Goal: Task Accomplishment & Management: Manage account settings

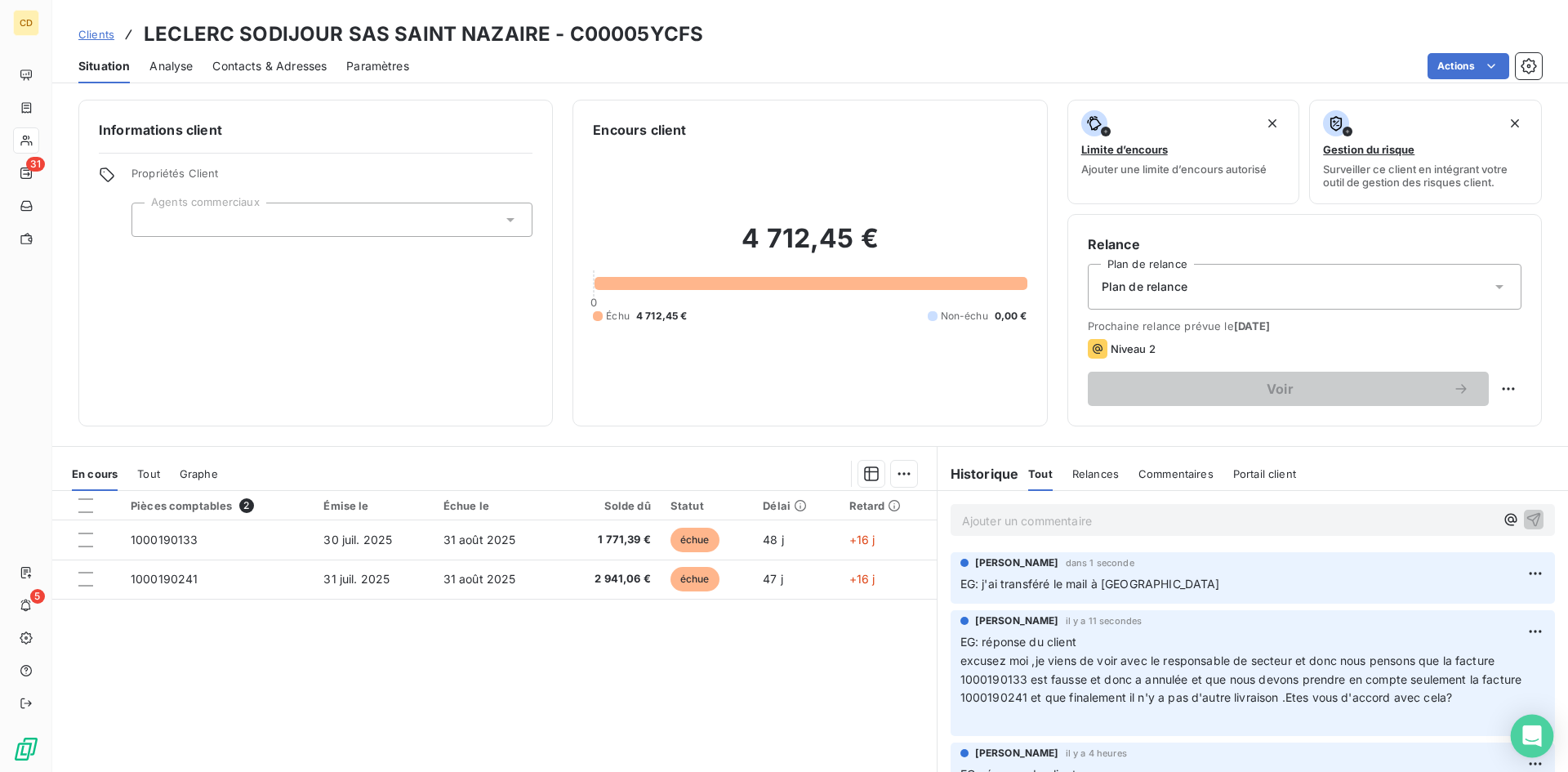
click at [1532, 737] on icon "Open Intercom Messenger" at bounding box center [1532, 736] width 19 height 21
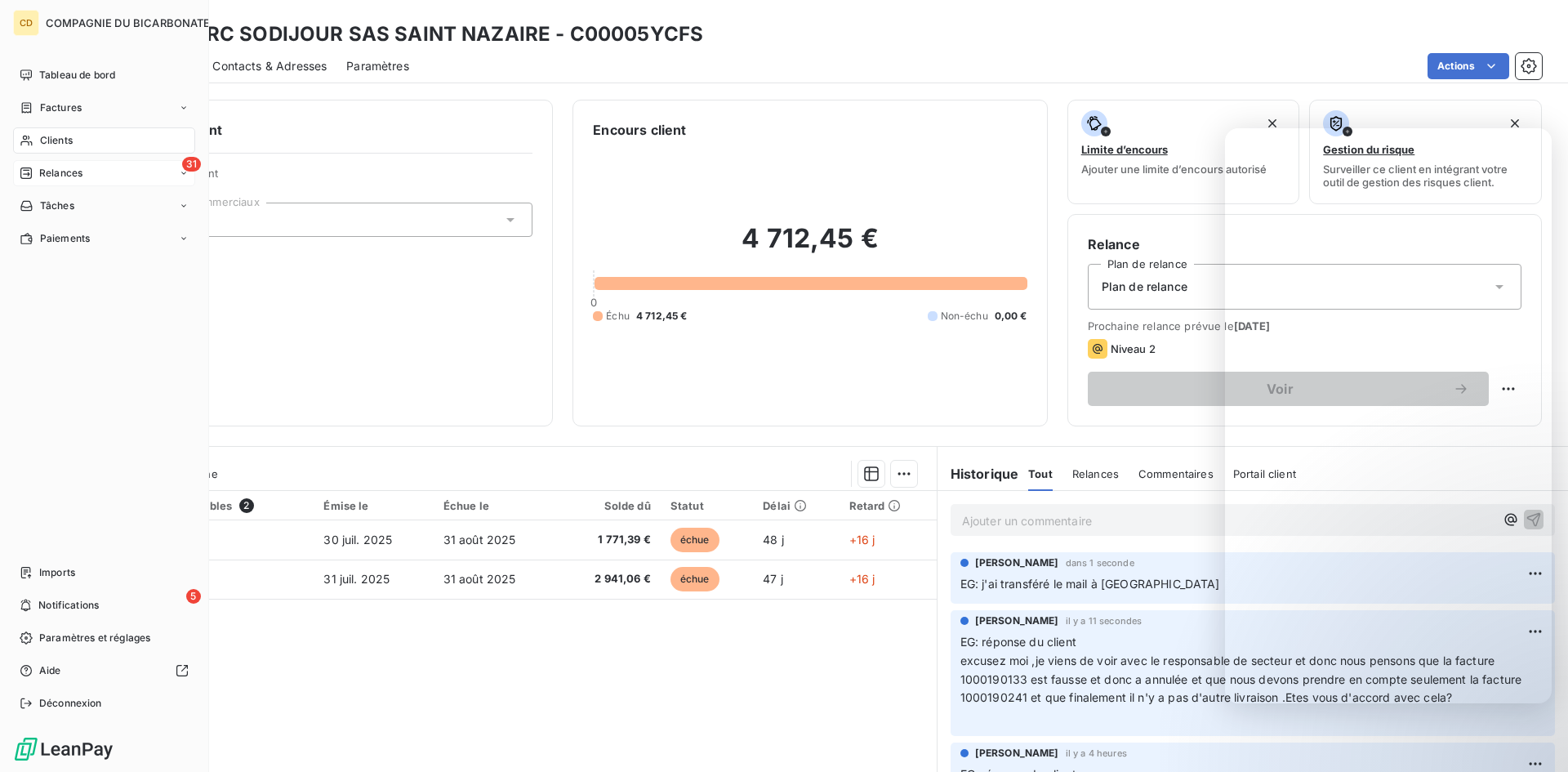
click at [27, 175] on icon at bounding box center [27, 173] width 13 height 13
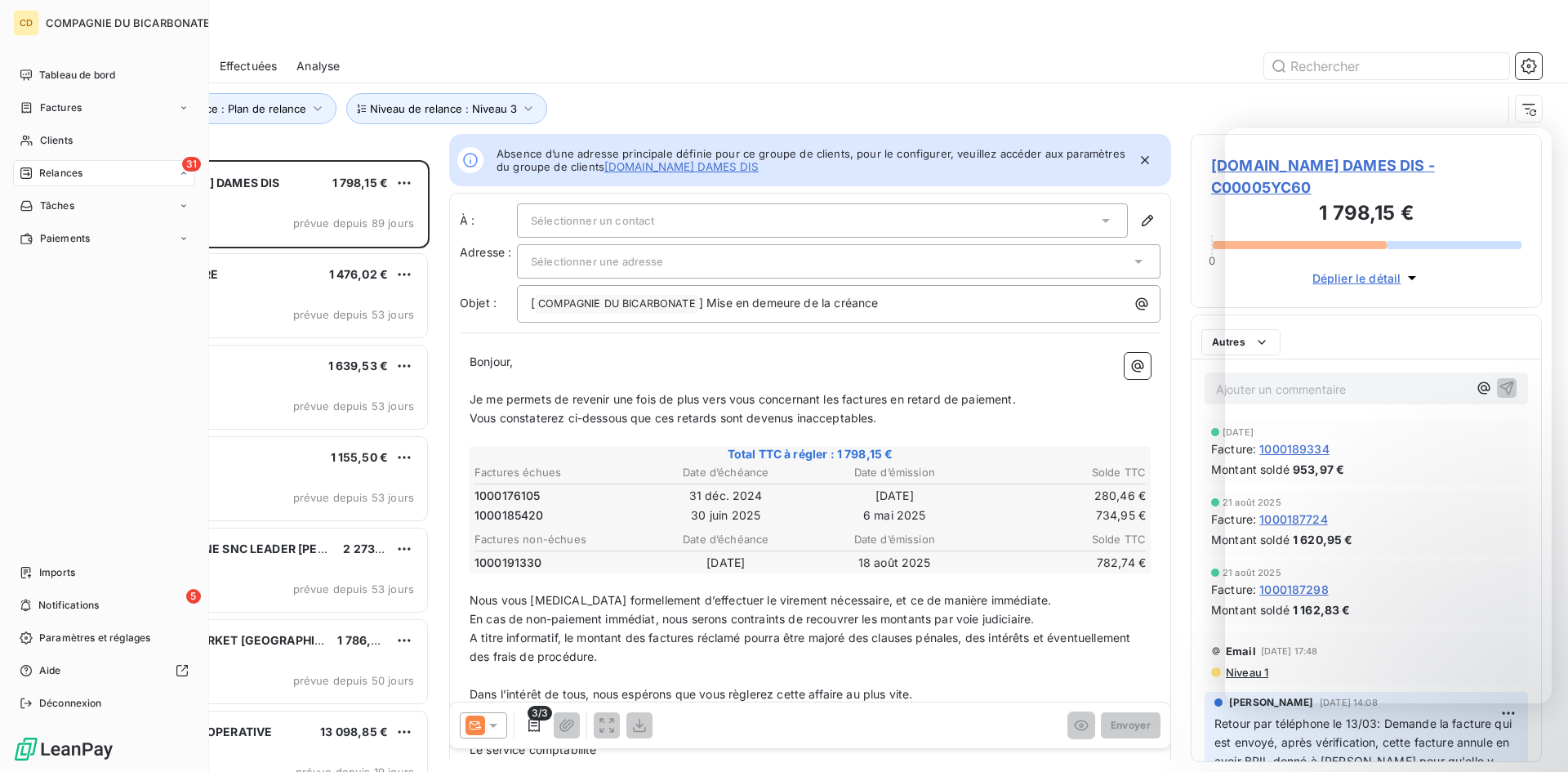
scroll to position [600, 339]
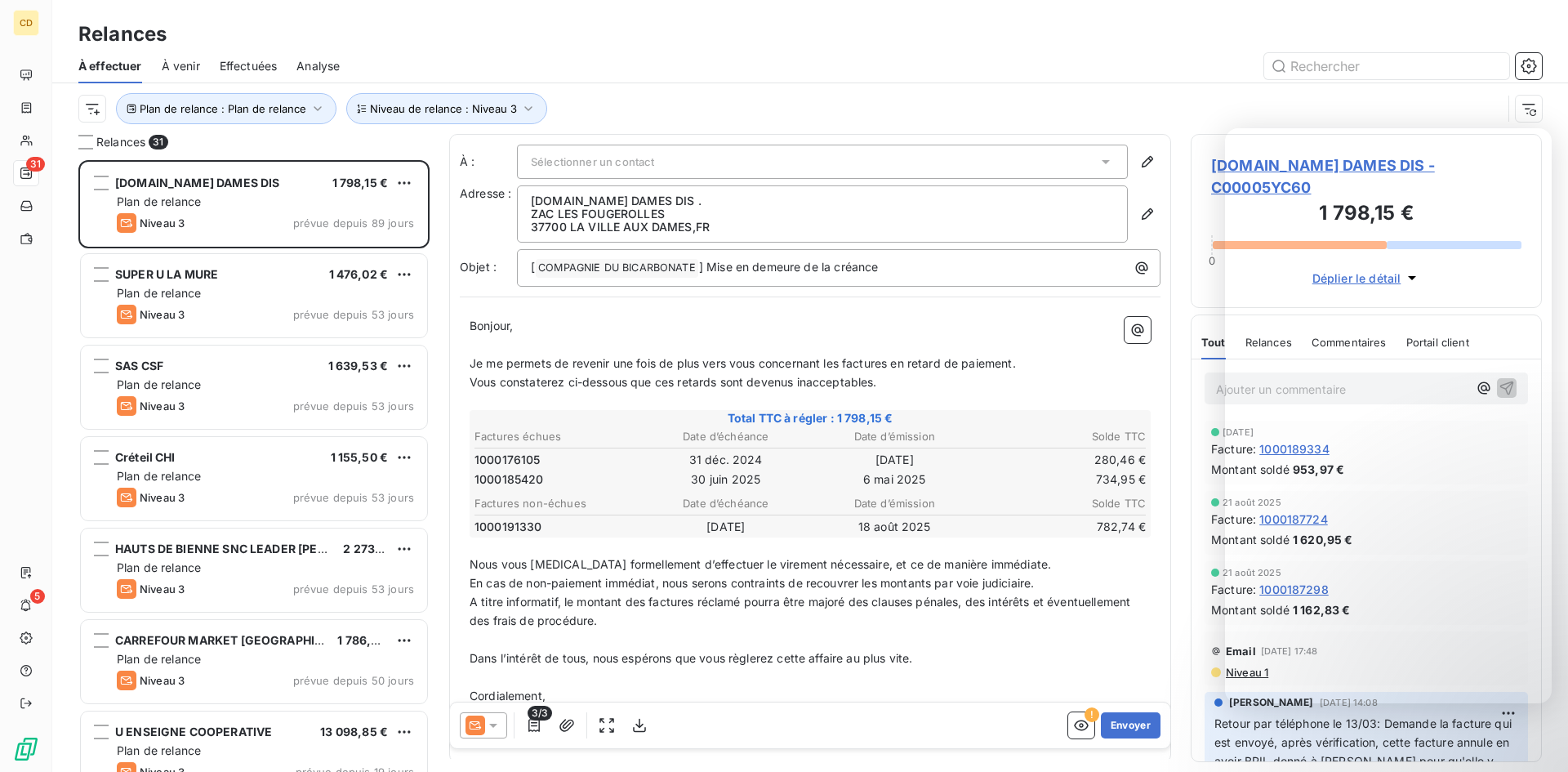
click at [255, 61] on span "Effectuées" at bounding box center [248, 66] width 58 height 16
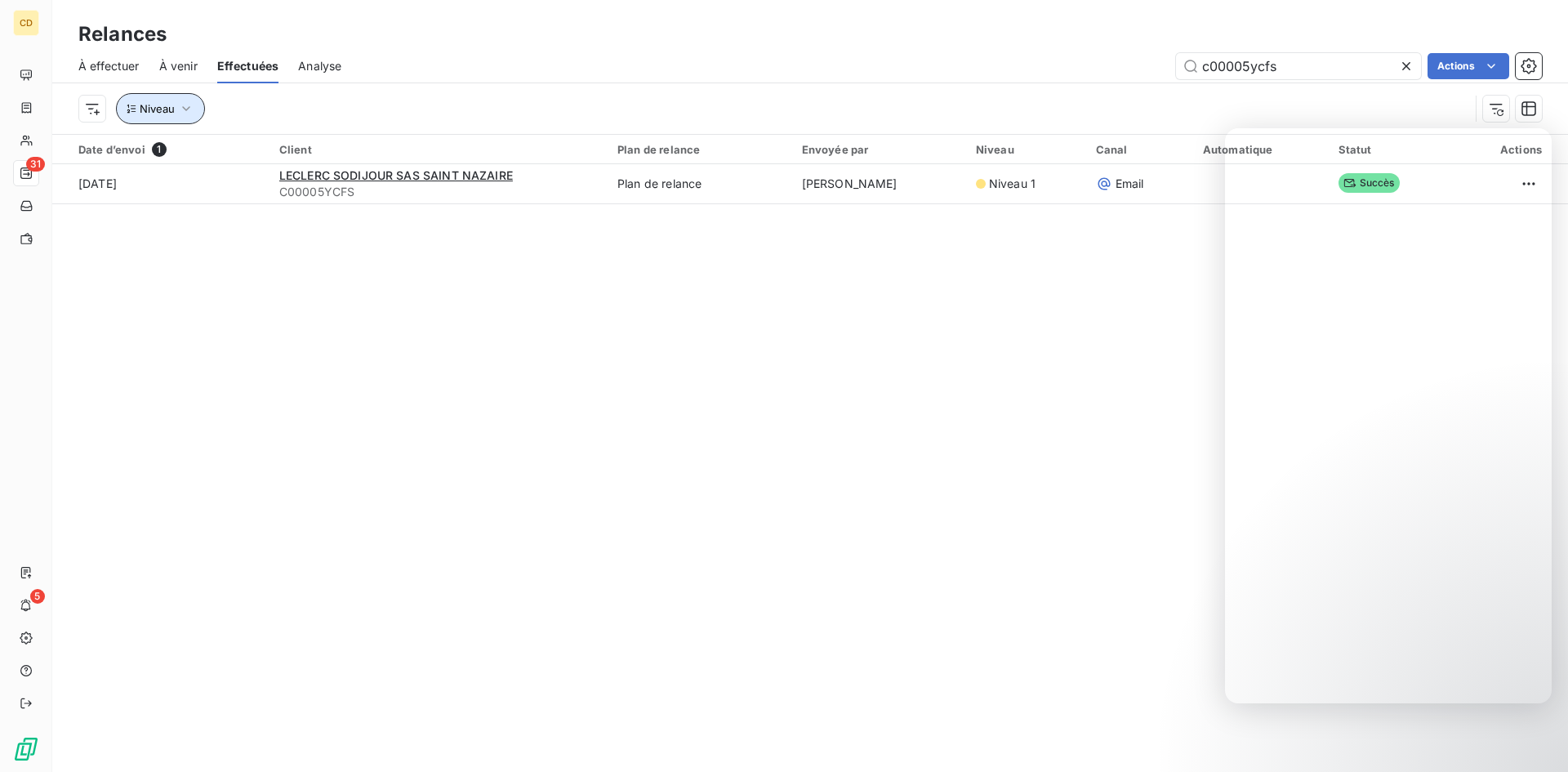
click at [182, 107] on icon "button" at bounding box center [185, 108] width 16 height 16
click at [1405, 65] on icon at bounding box center [1405, 66] width 16 height 16
click at [183, 106] on icon "button" at bounding box center [185, 108] width 16 height 16
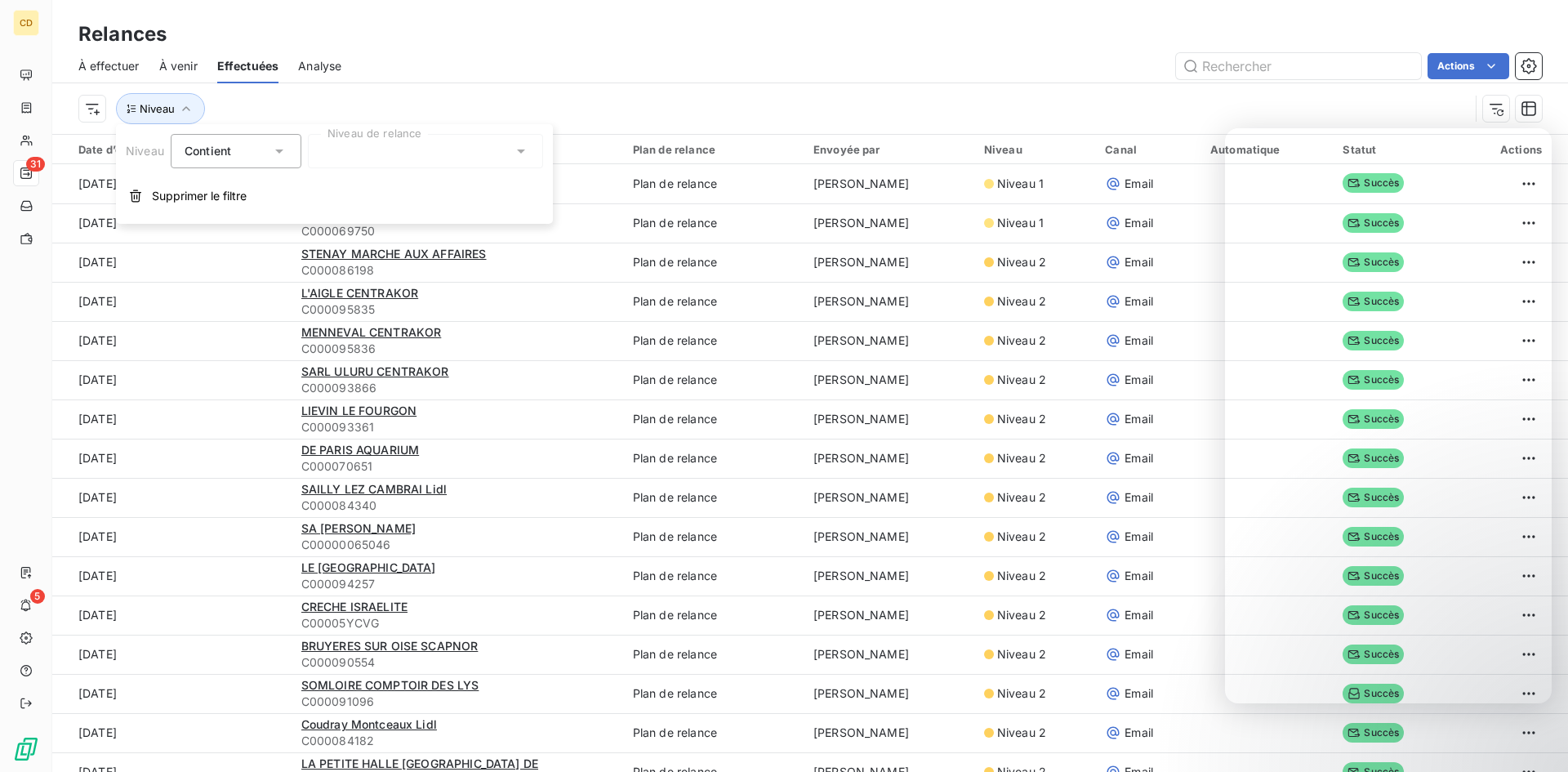
click at [427, 154] on div at bounding box center [426, 151] width 236 height 34
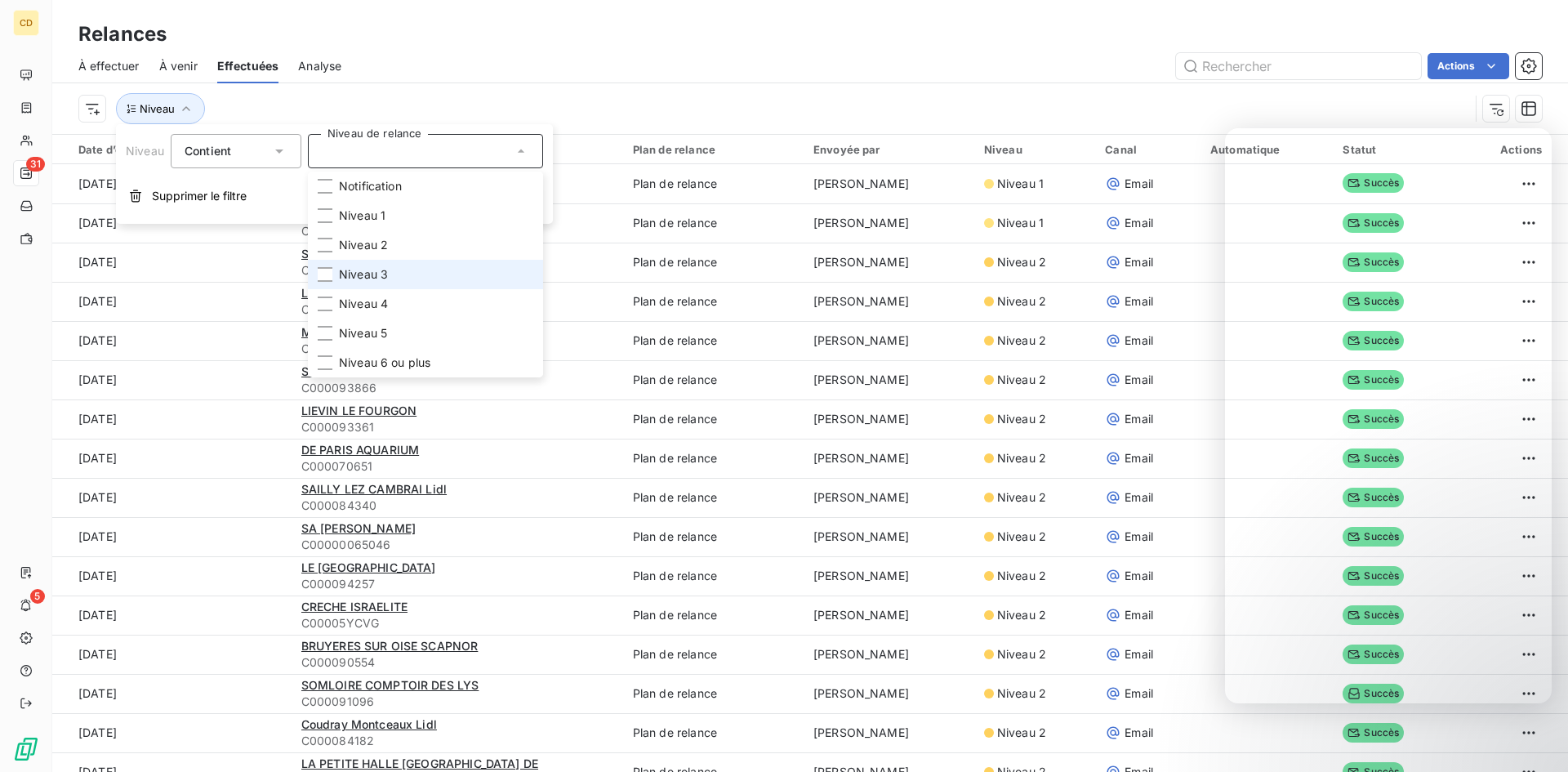
click at [393, 280] on li "Niveau 3" at bounding box center [426, 274] width 236 height 29
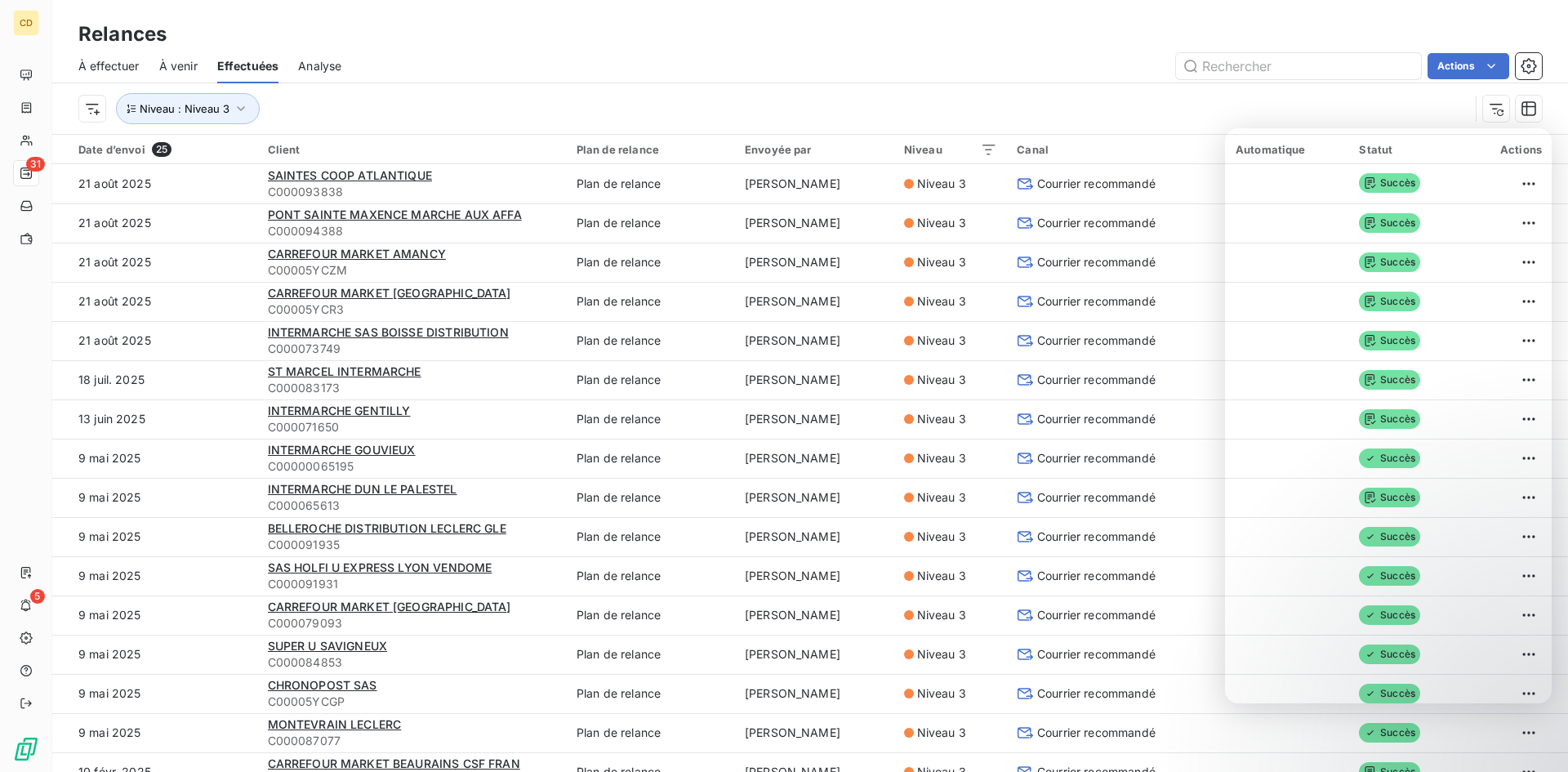
click at [609, 76] on div "Actions" at bounding box center [951, 67] width 1181 height 27
click at [119, 67] on span "À effectuer" at bounding box center [109, 66] width 61 height 16
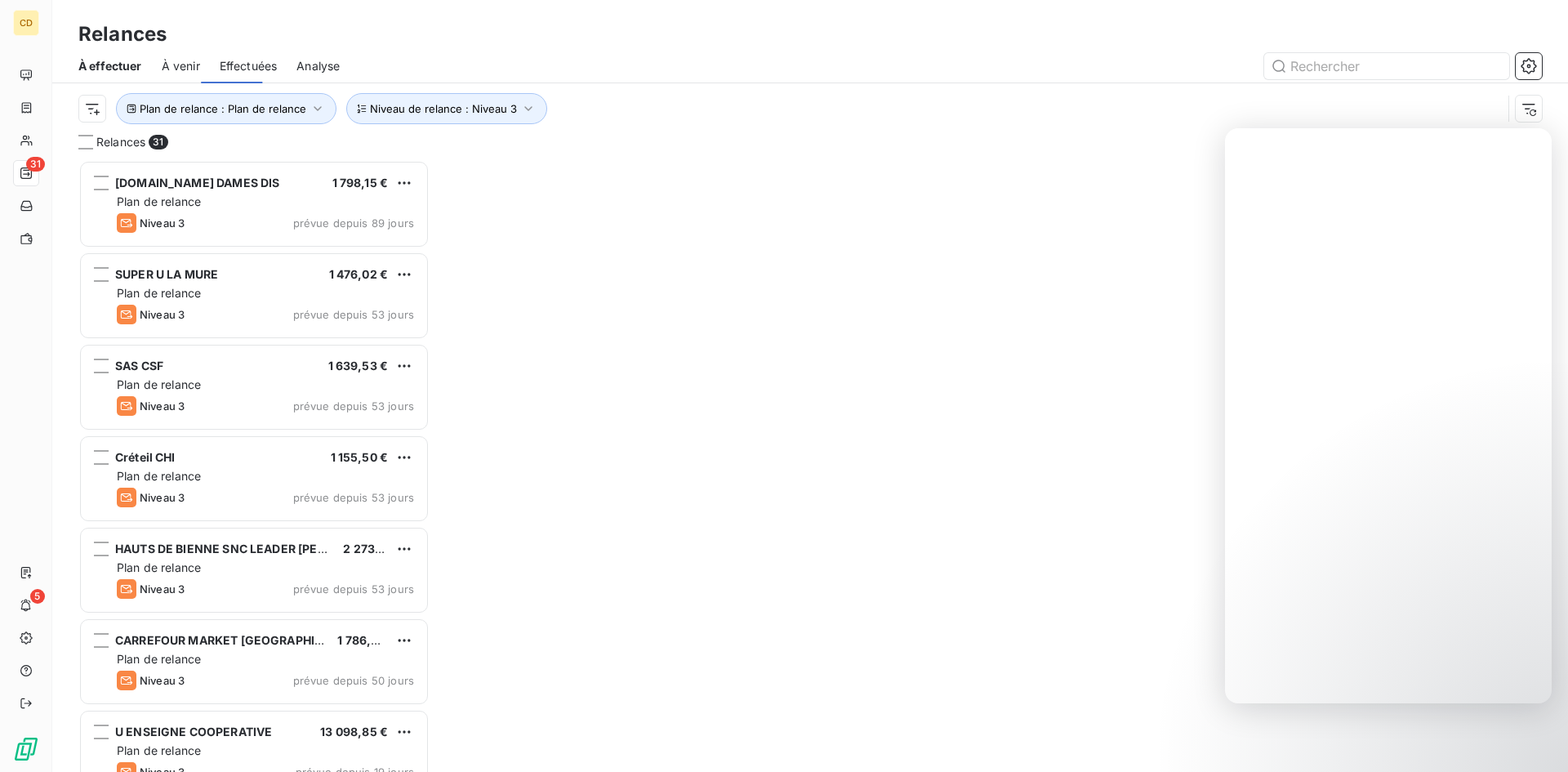
scroll to position [600, 339]
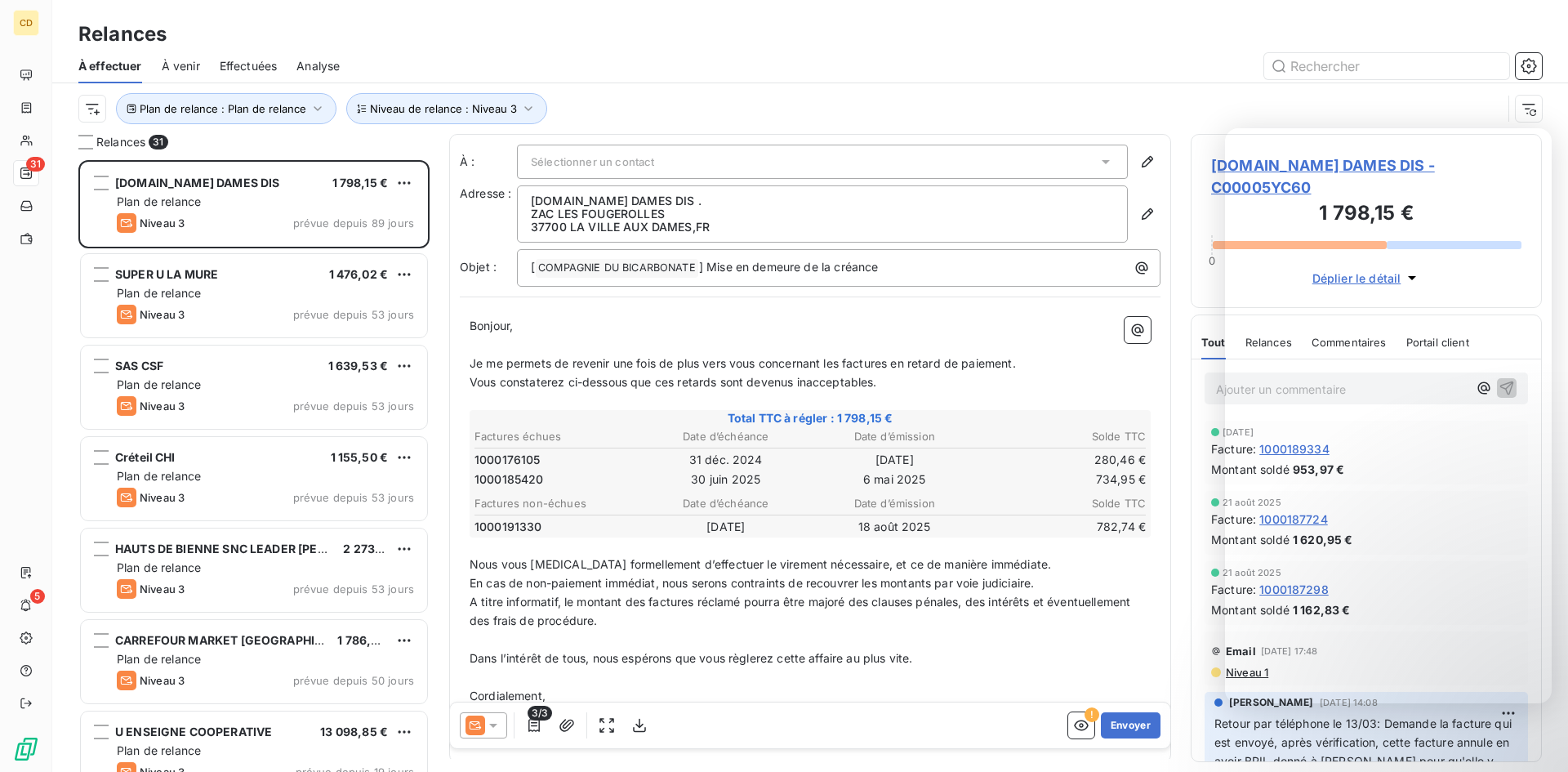
click at [1184, 391] on div "Relances 31 [DOMAIN_NAME] DAMES DIS 1 798,15 € Plan de relance Niveau 3 prévue …" at bounding box center [810, 453] width 1516 height 638
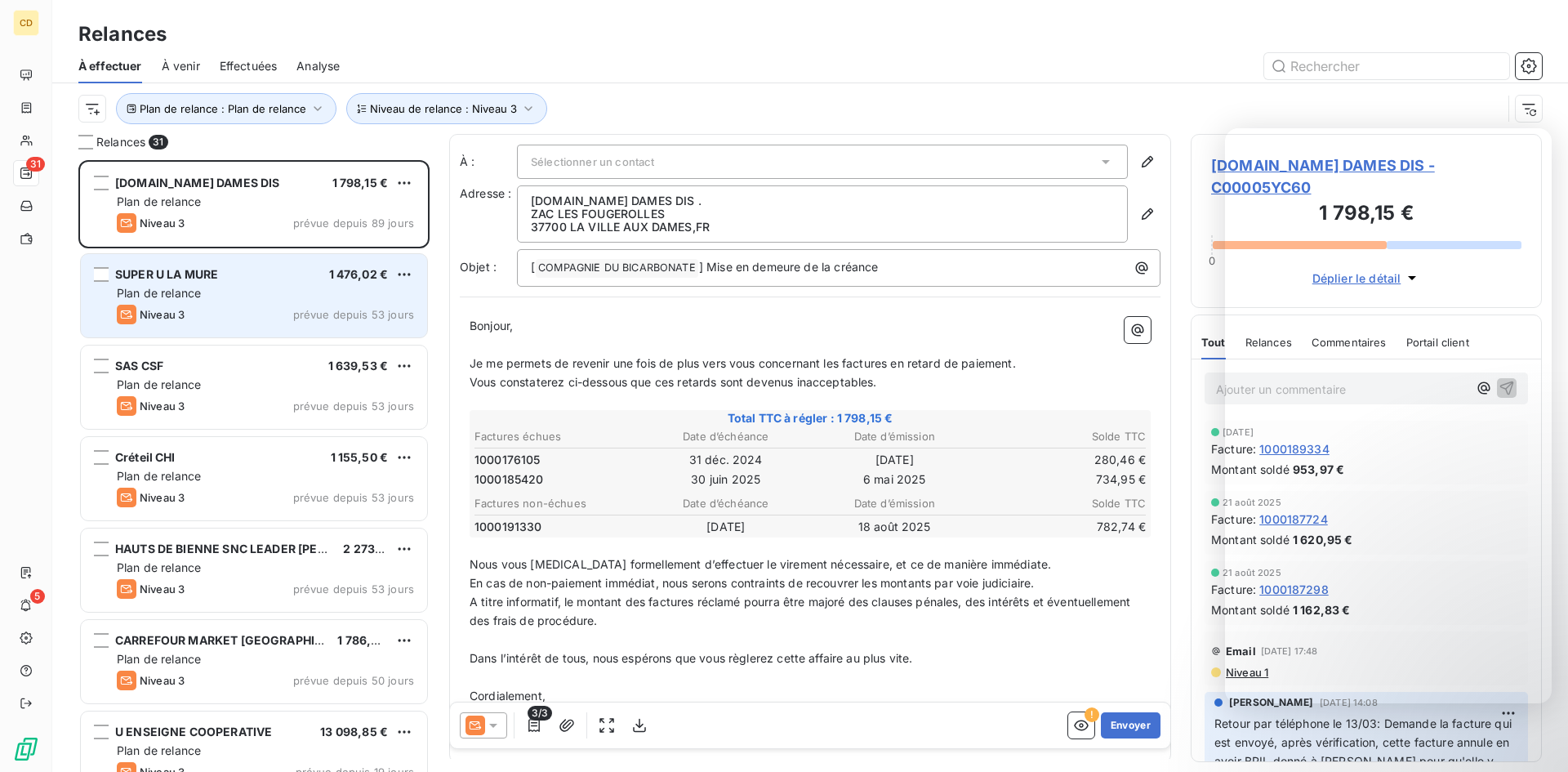
click at [180, 267] on span "SUPER U LA MURE" at bounding box center [166, 274] width 103 height 14
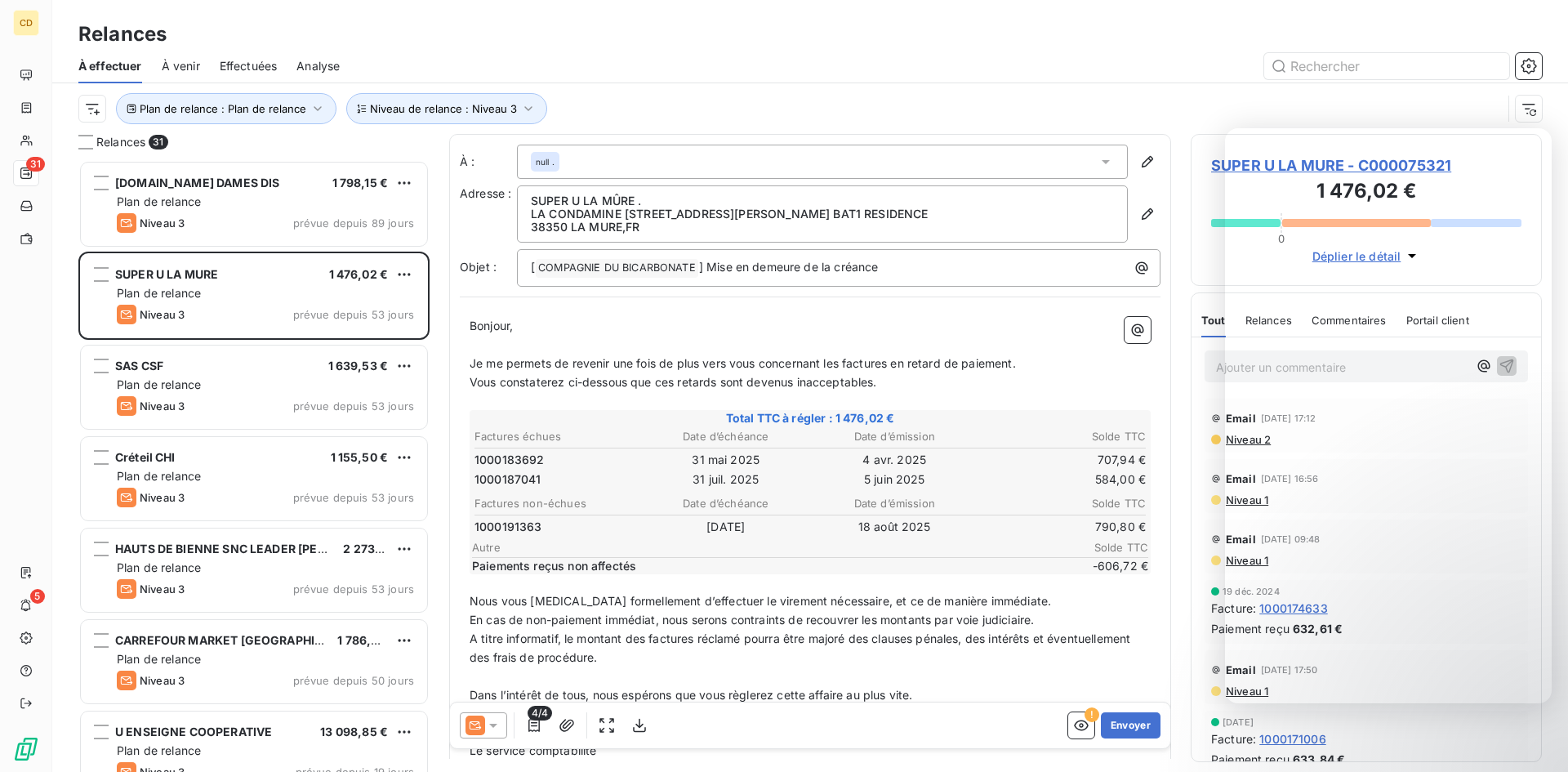
click at [1204, 572] on div "Email [DATE] 09:48 Niveau 1" at bounding box center [1367, 547] width 350 height 61
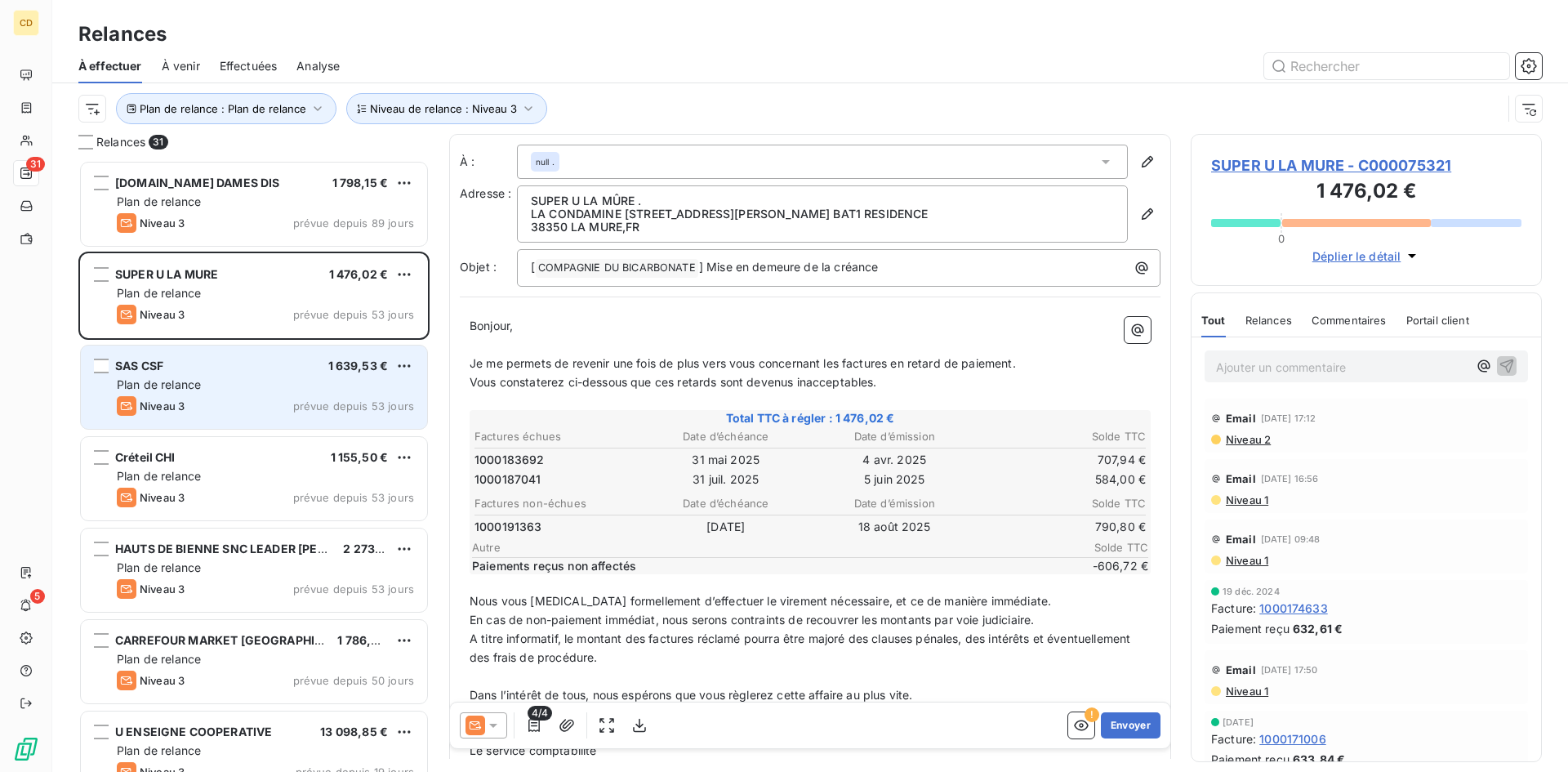
click at [179, 372] on div "SAS CSF 1 639,53 €" at bounding box center [265, 365] width 297 height 14
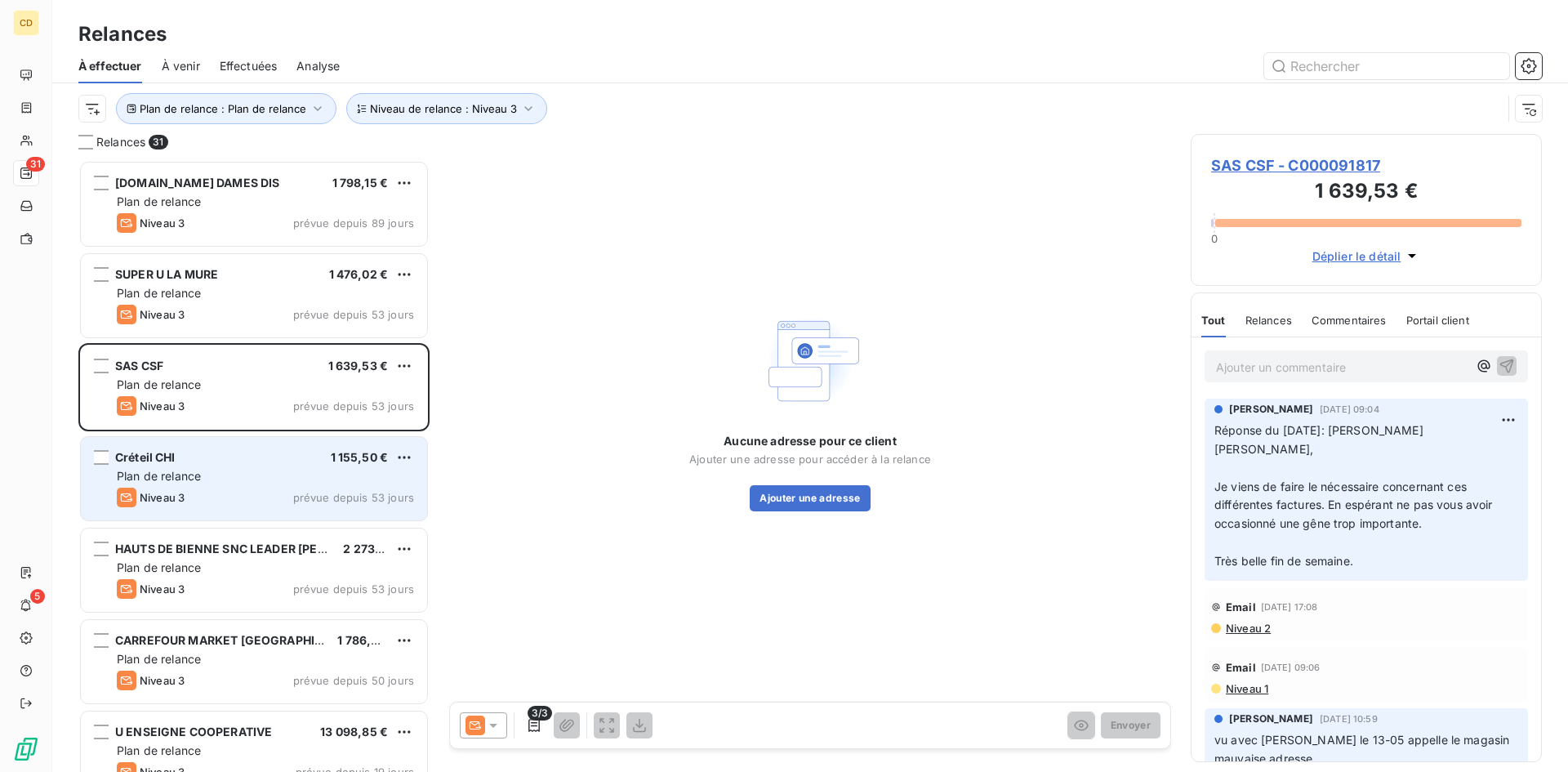
click at [217, 466] on div "Créteil CHI 1 155,50 € Plan de relance Niveau 3 prévue depuis 53 jours" at bounding box center [254, 479] width 346 height 84
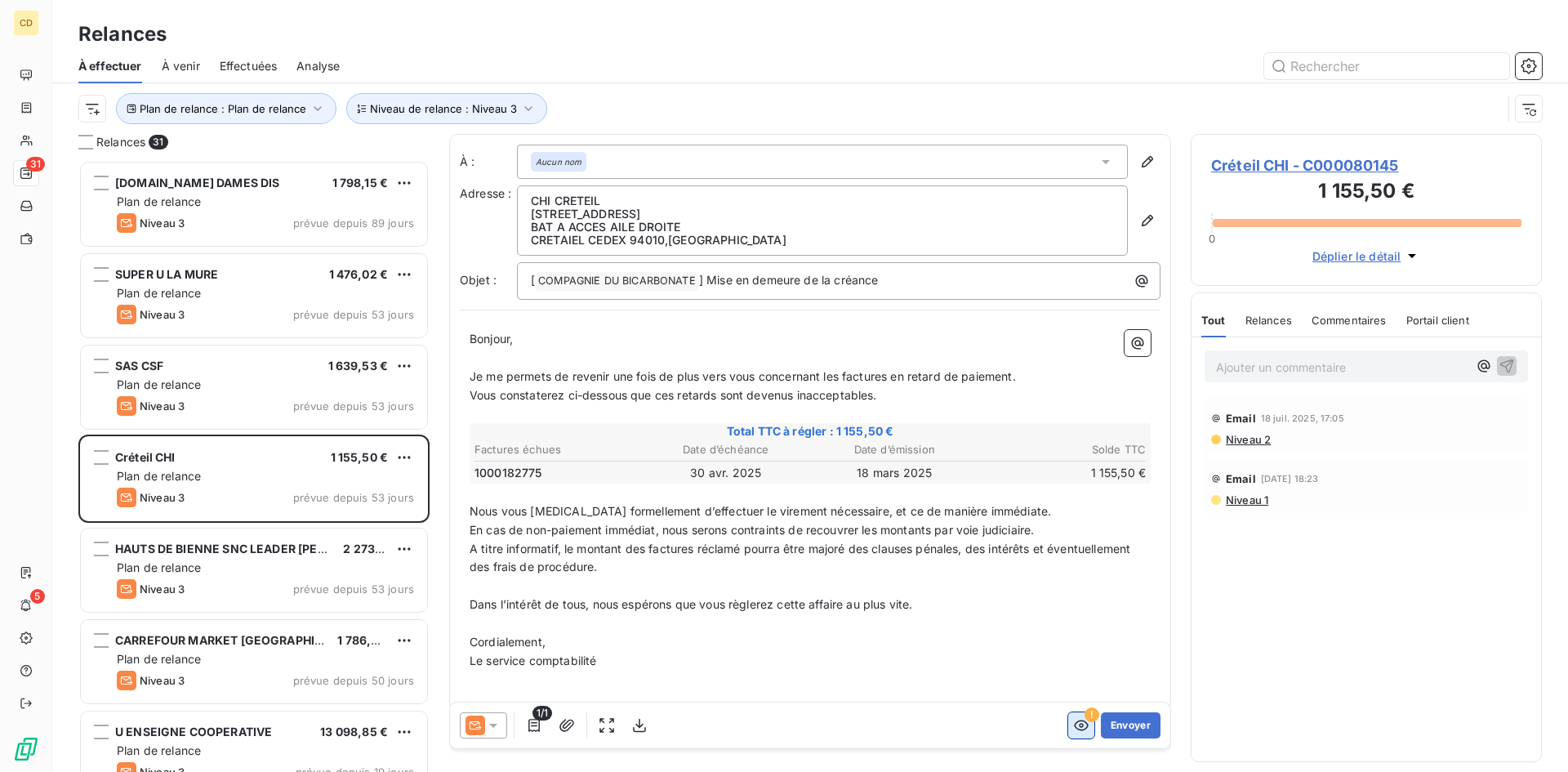
click at [1076, 714] on button "button" at bounding box center [1081, 725] width 27 height 27
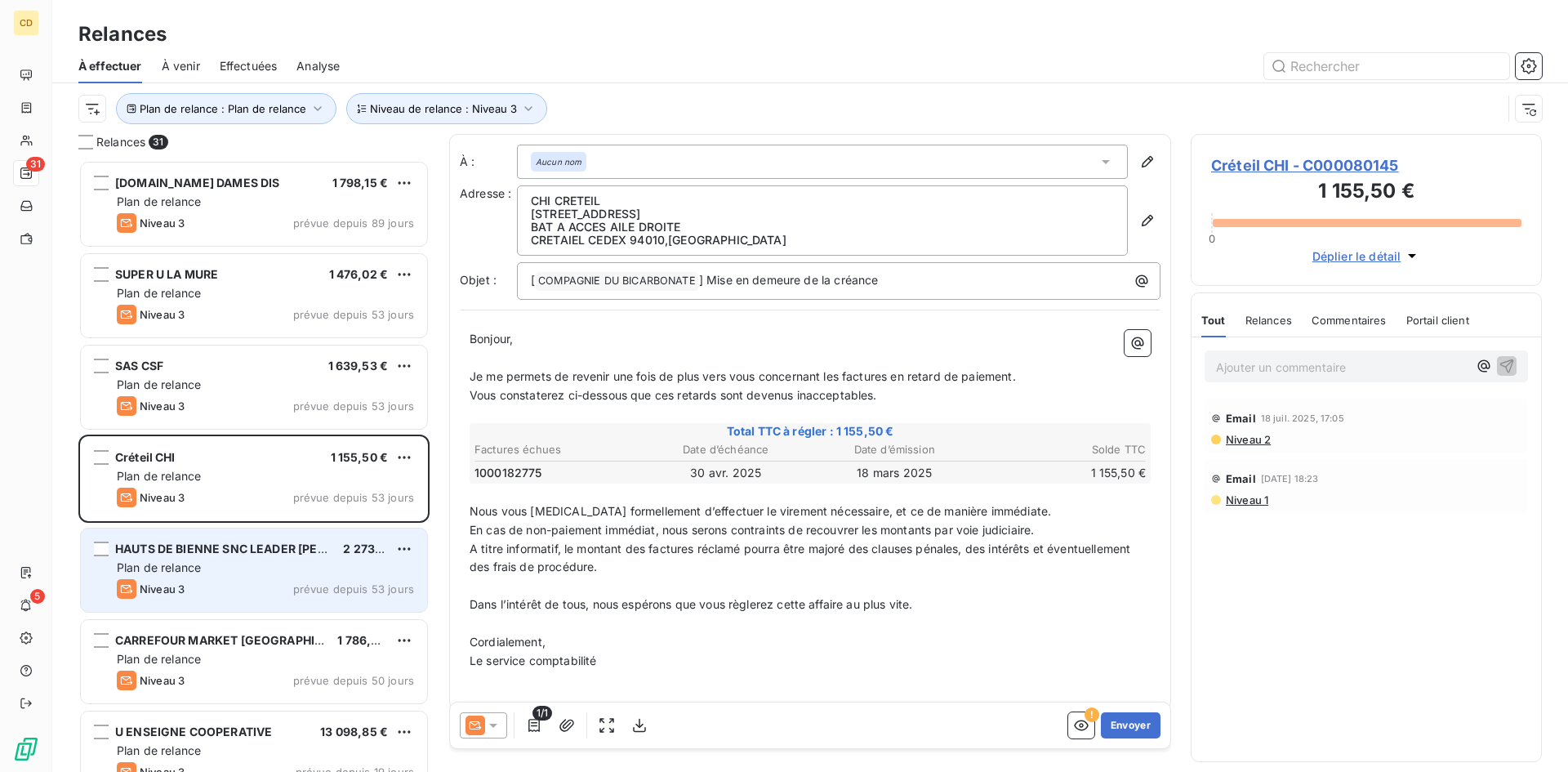
click at [177, 563] on span "Plan de relance" at bounding box center [159, 568] width 85 height 14
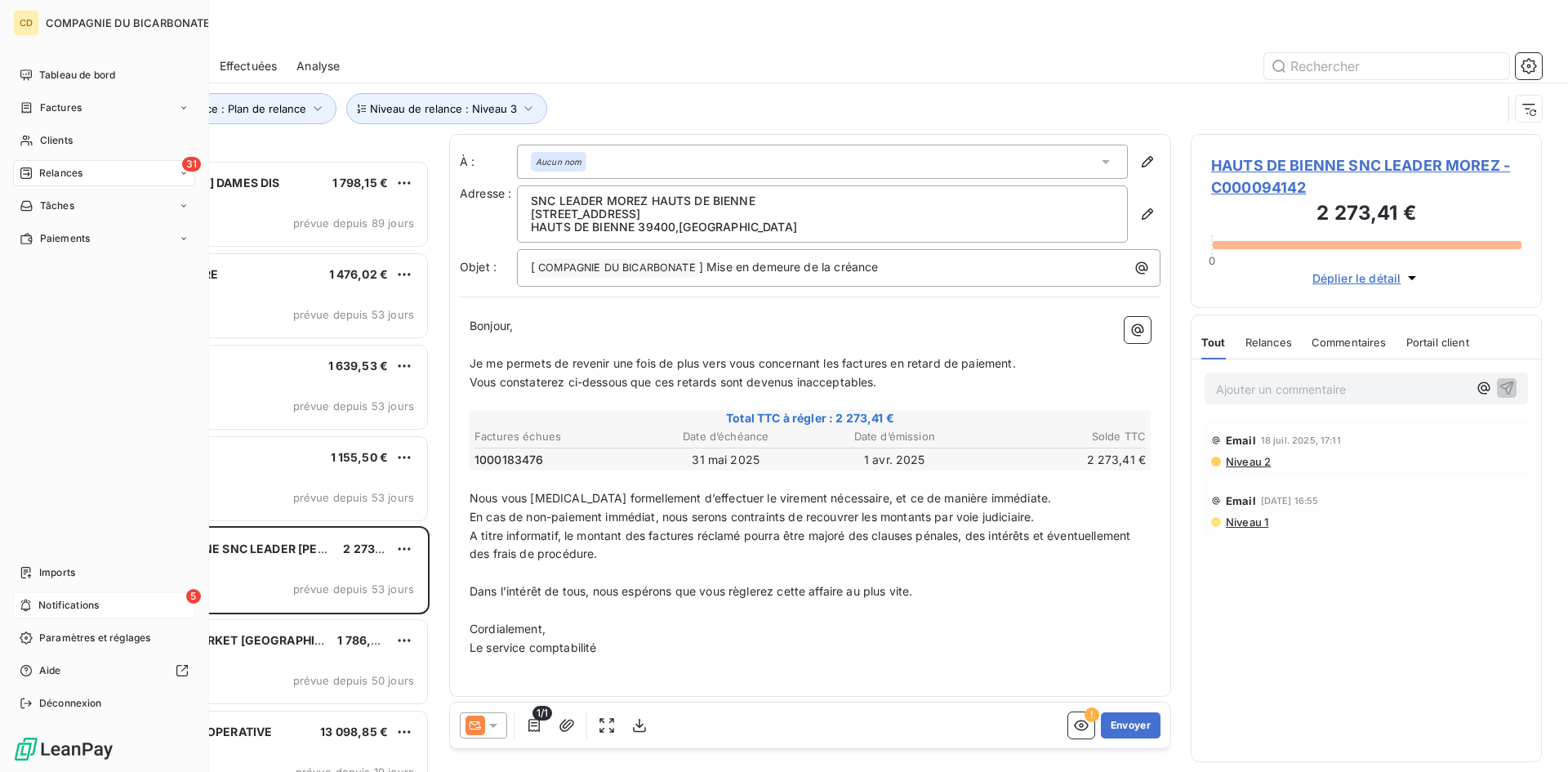
click at [16, 606] on div "5 Notifications" at bounding box center [105, 606] width 182 height 27
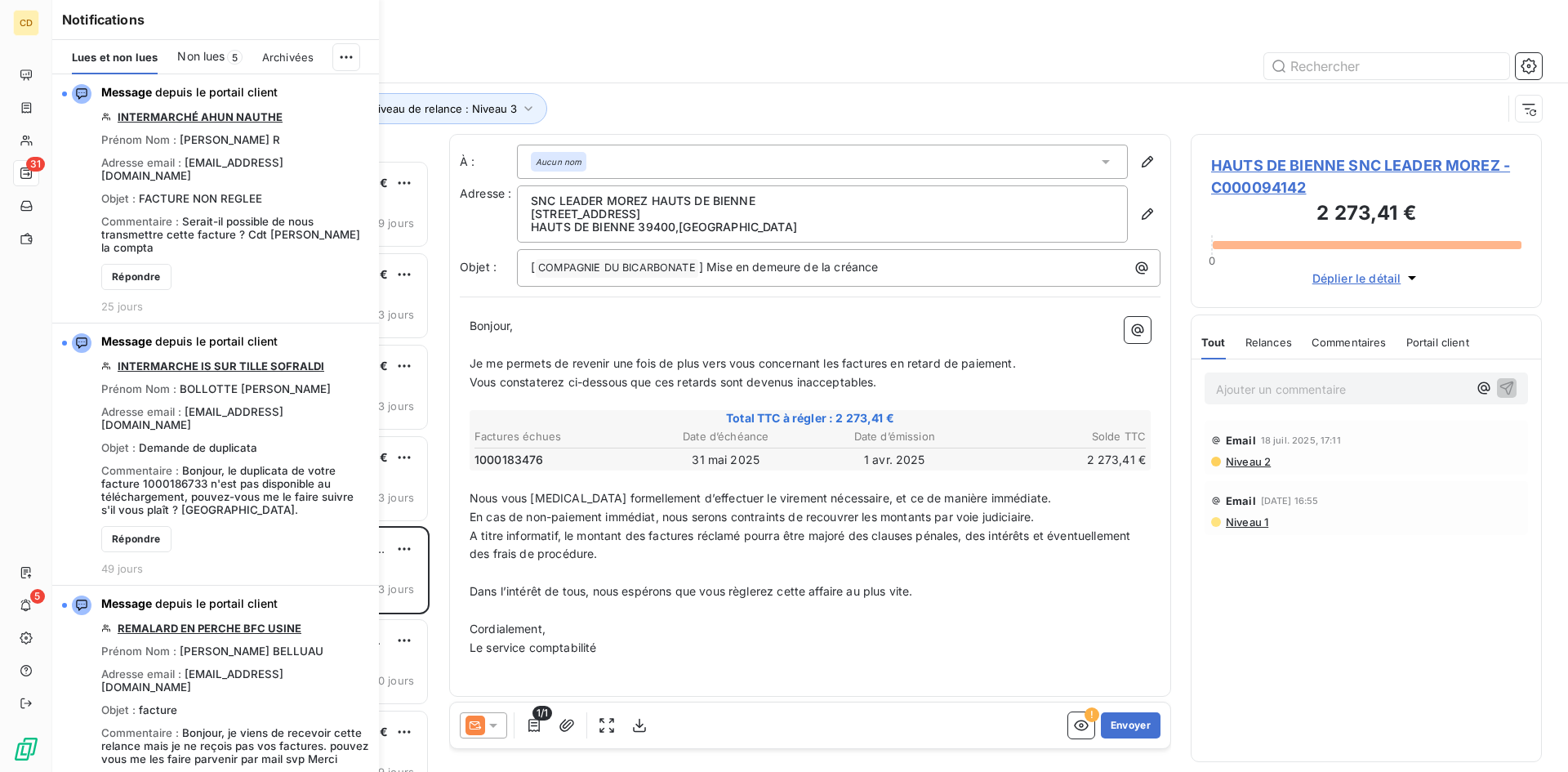
click at [441, 35] on div "Relances" at bounding box center [810, 34] width 1516 height 29
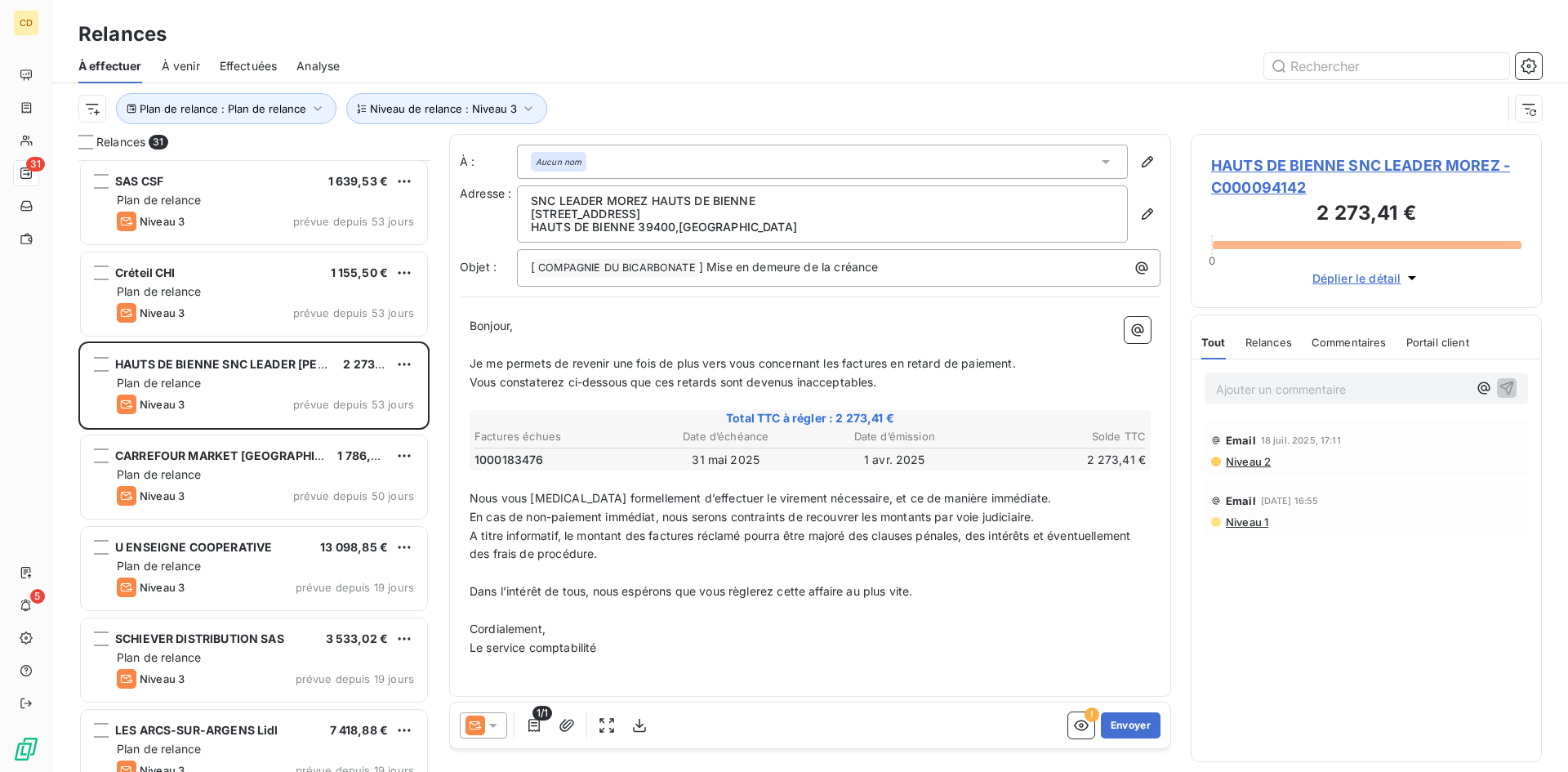
scroll to position [246, 0]
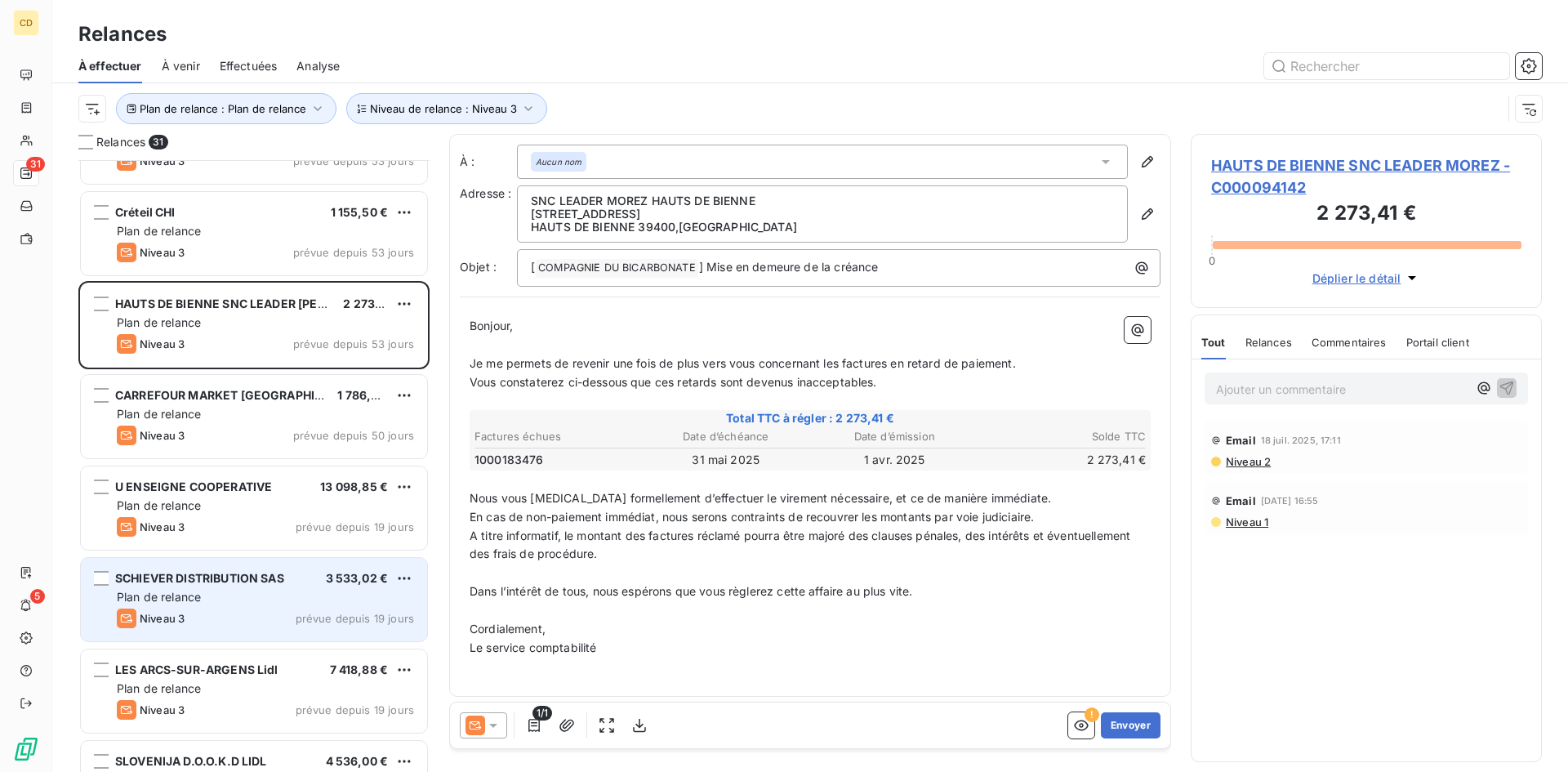
click at [201, 589] on div "SCHIEVER DISTRIBUTION SAS 3 533,02 € Plan de relance Niveau 3 prévue depuis 19 …" at bounding box center [254, 600] width 346 height 84
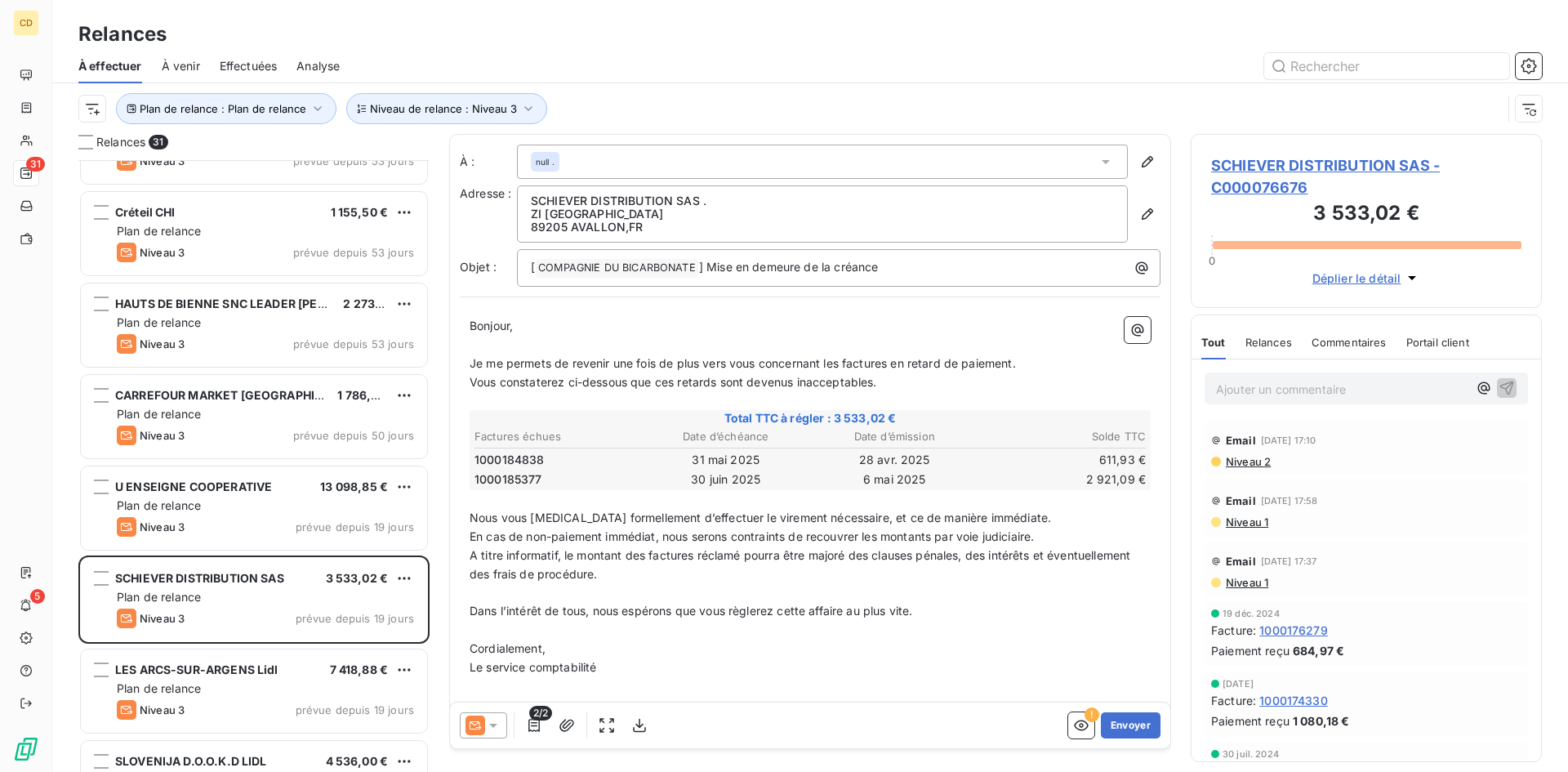
click at [1238, 456] on span "Niveau 2" at bounding box center [1247, 462] width 47 height 13
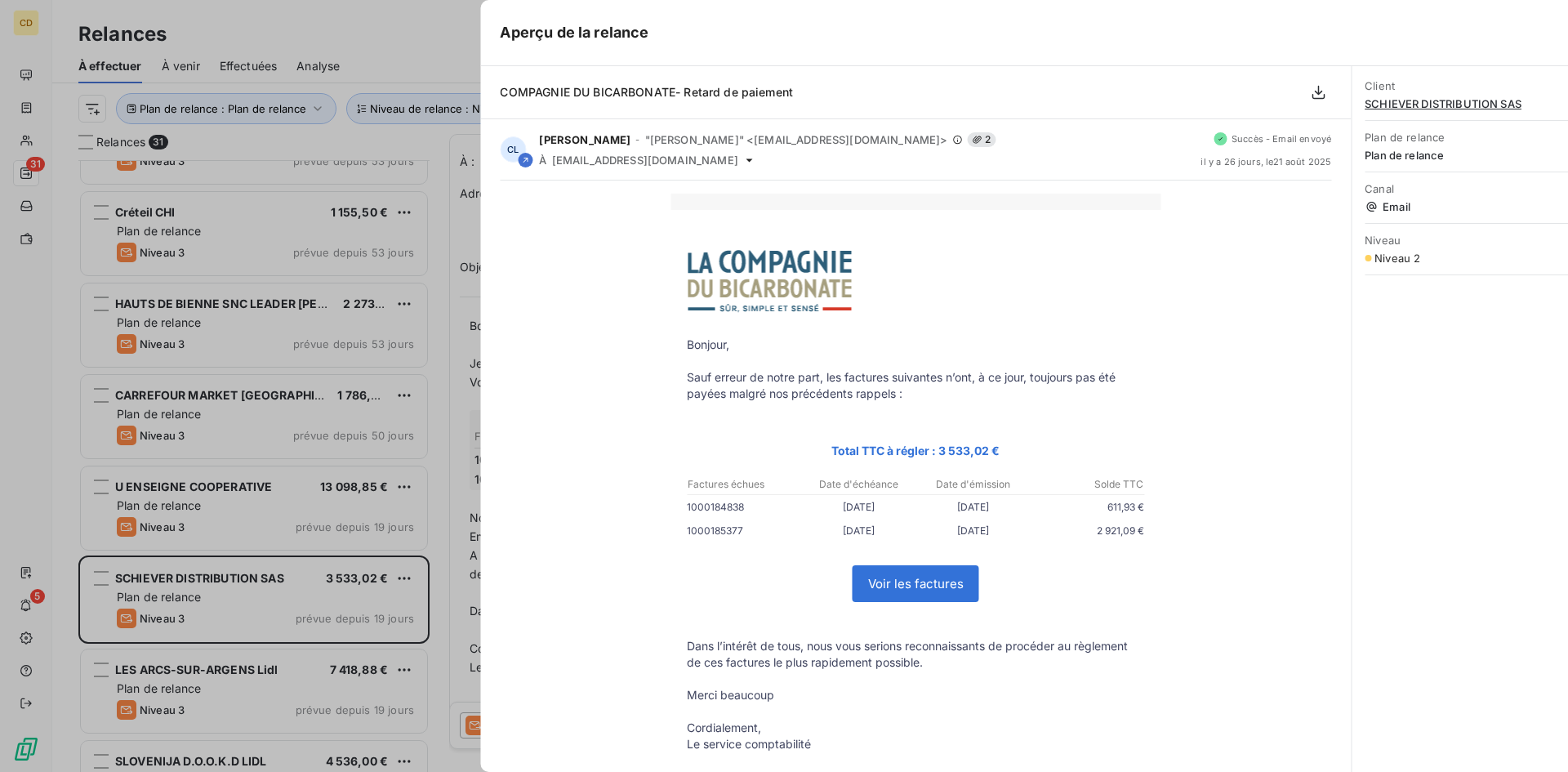
scroll to position [600, 339]
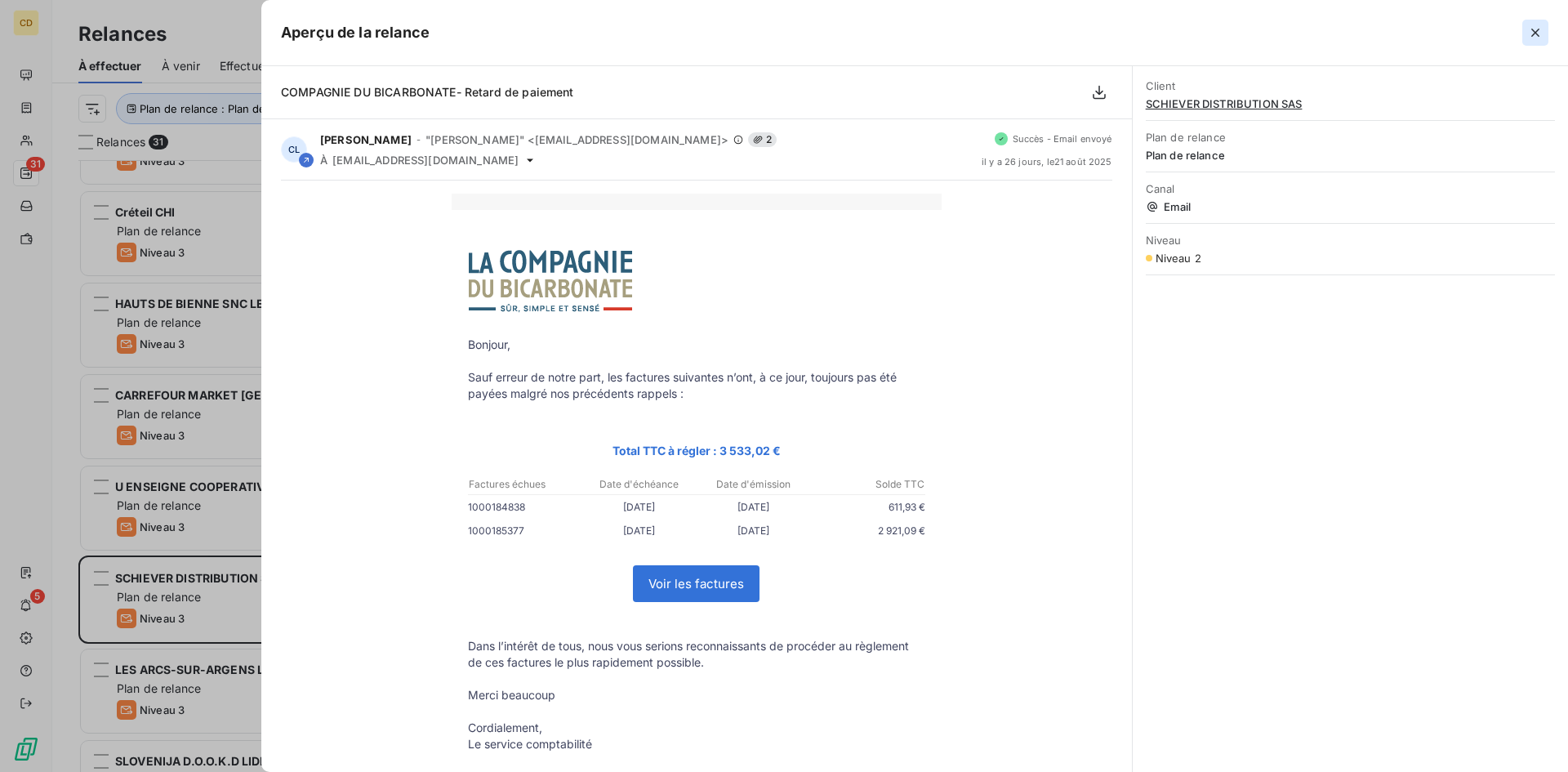
click at [1532, 22] on button "button" at bounding box center [1536, 33] width 27 height 27
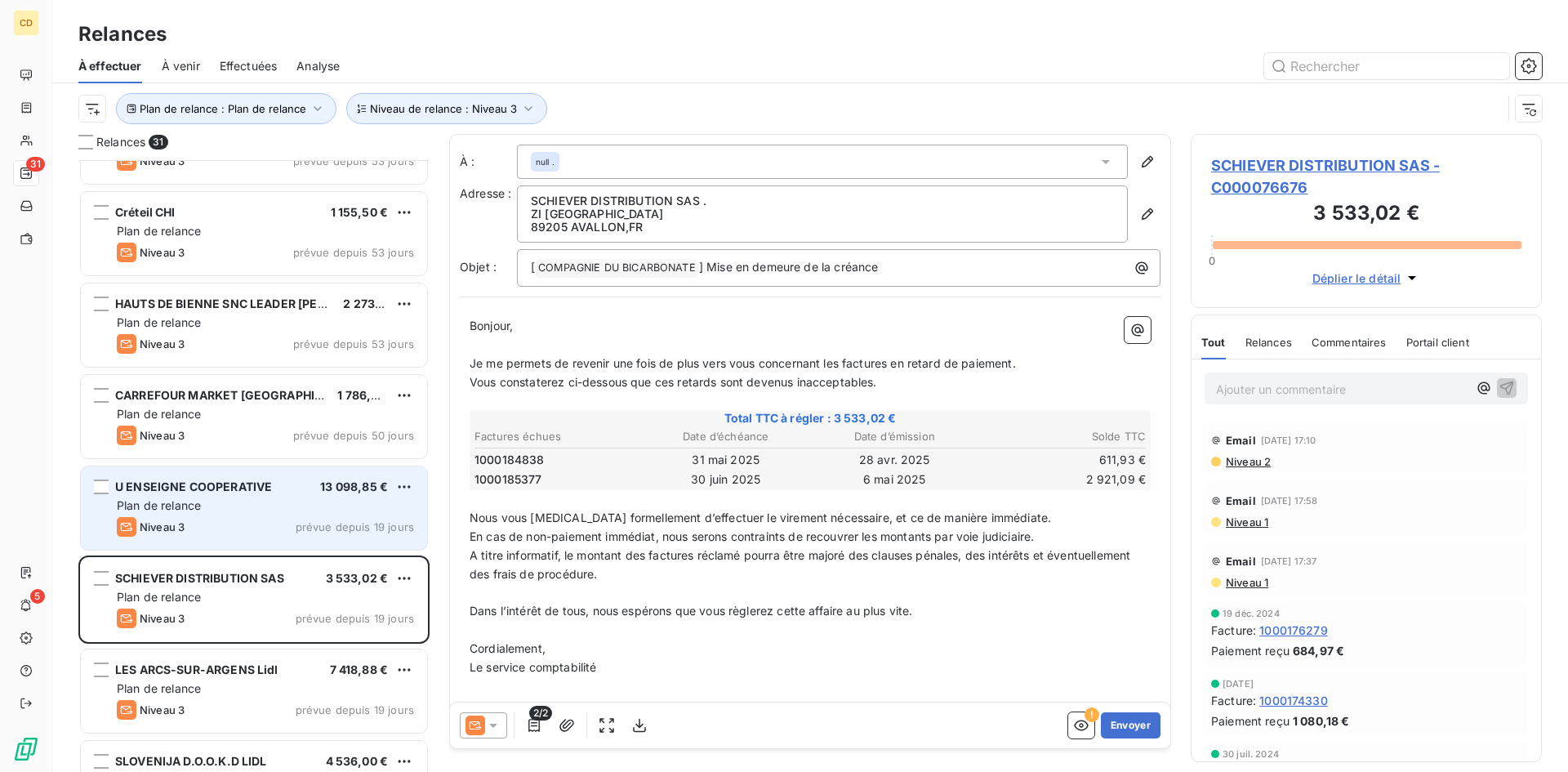
click at [167, 497] on div "U ENSEIGNE COOPERATIVE 13 098,85 € Plan de relance Niveau 3 prévue depuis 19 jo…" at bounding box center [254, 509] width 346 height 84
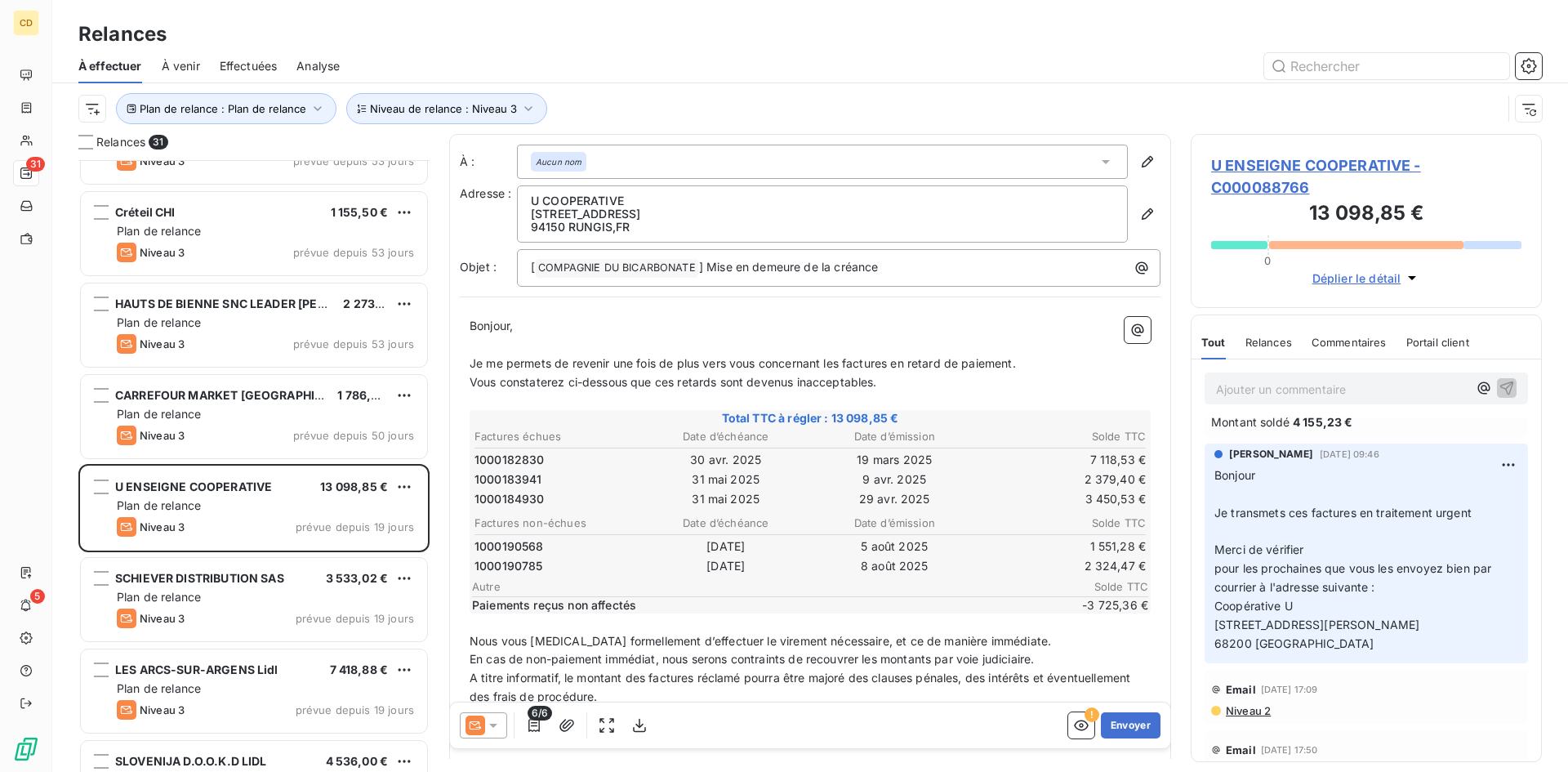
scroll to position [164, 0]
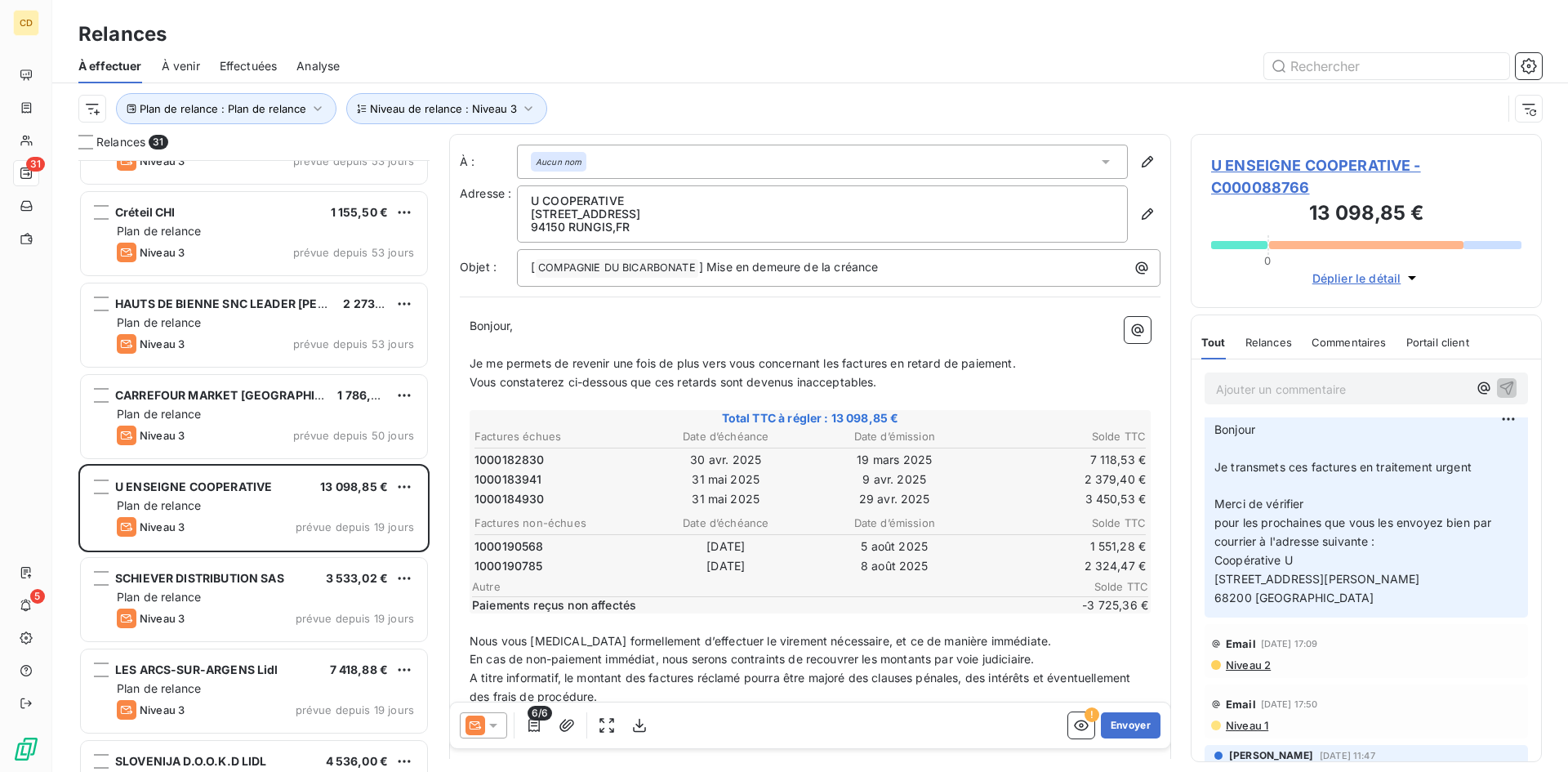
click at [1238, 666] on span "Niveau 2" at bounding box center [1247, 666] width 47 height 13
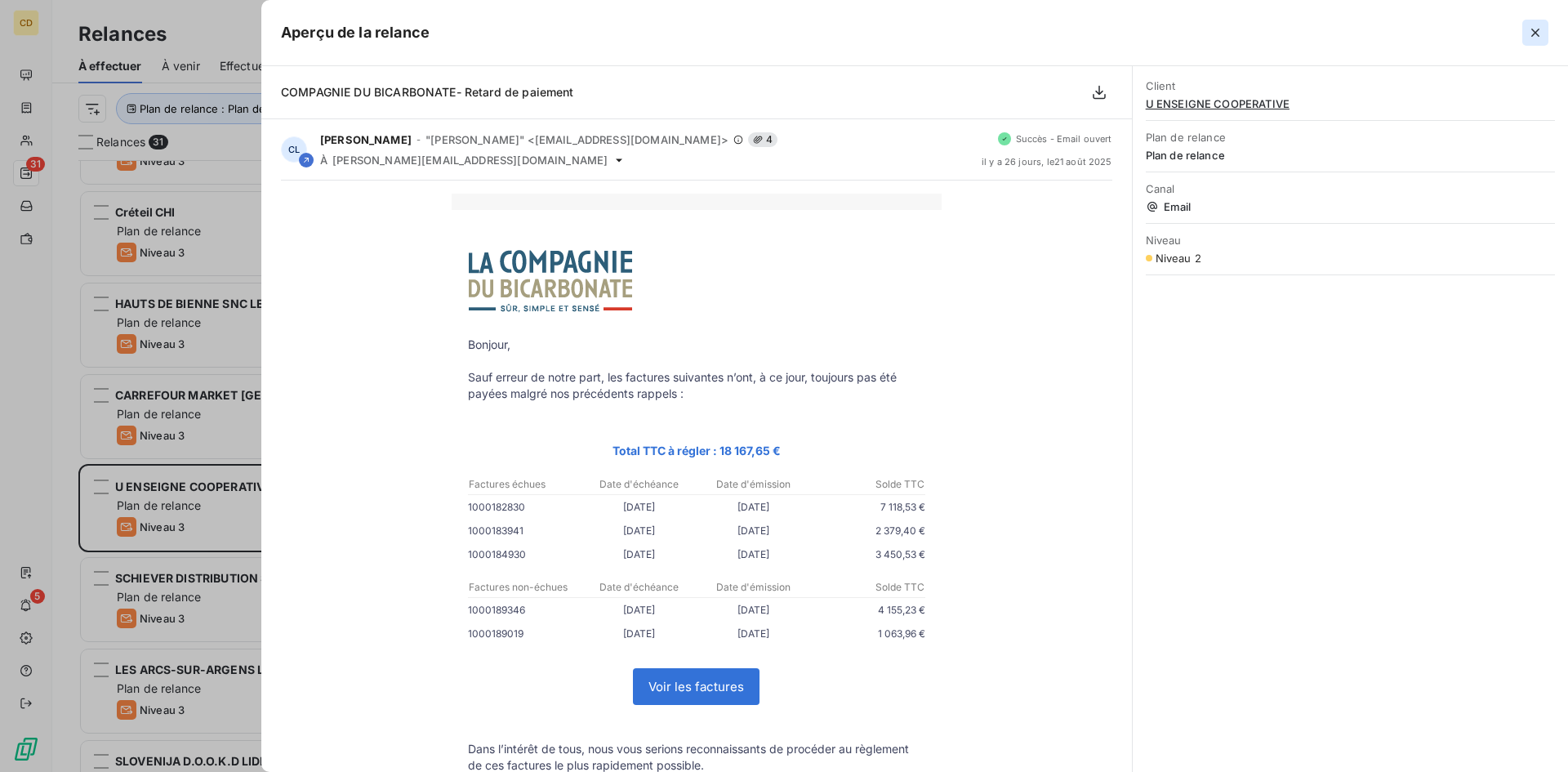
click at [1537, 25] on icon "button" at bounding box center [1535, 32] width 16 height 16
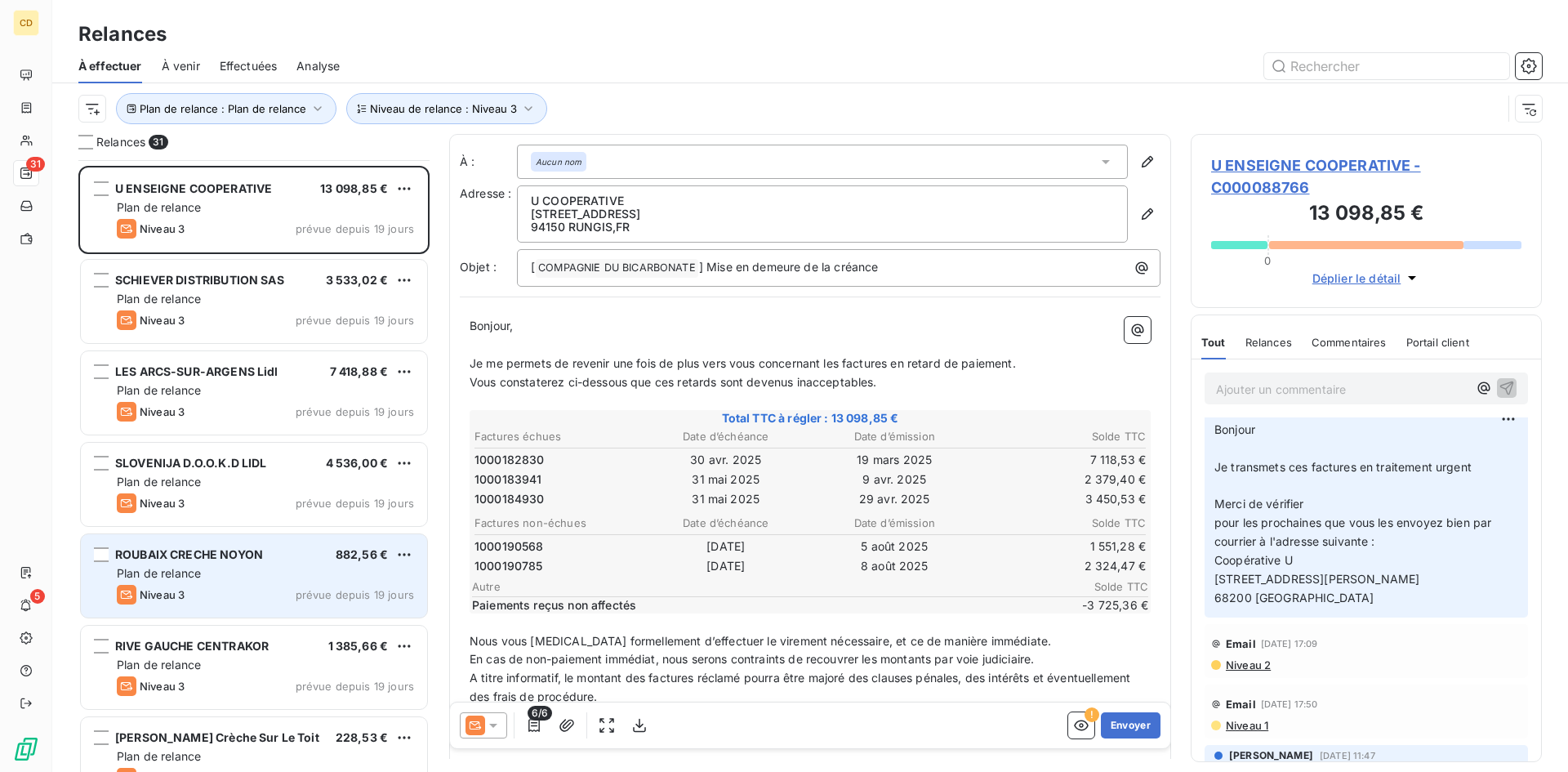
scroll to position [572, 0]
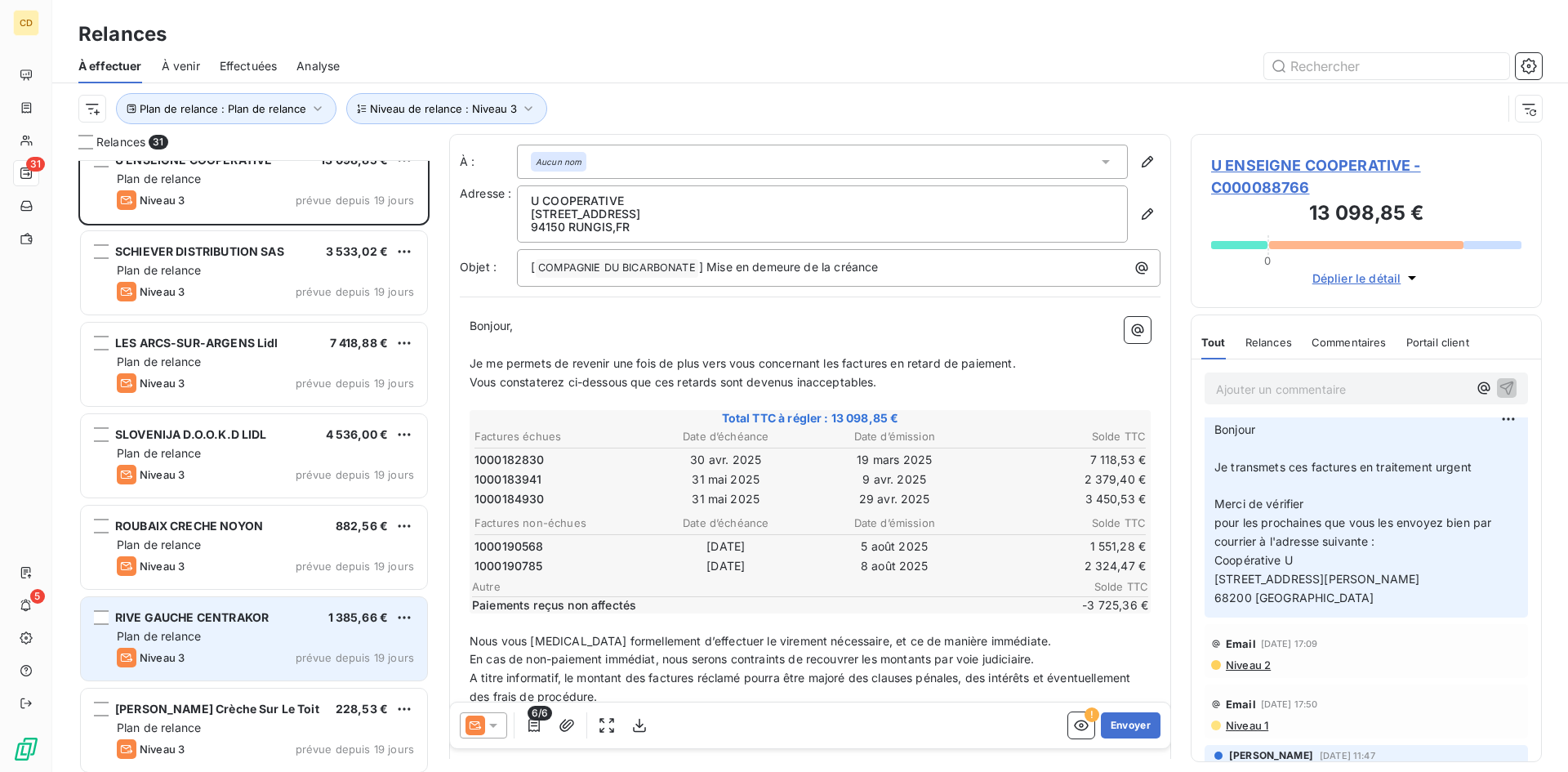
click at [198, 634] on span "Plan de relance" at bounding box center [159, 636] width 85 height 14
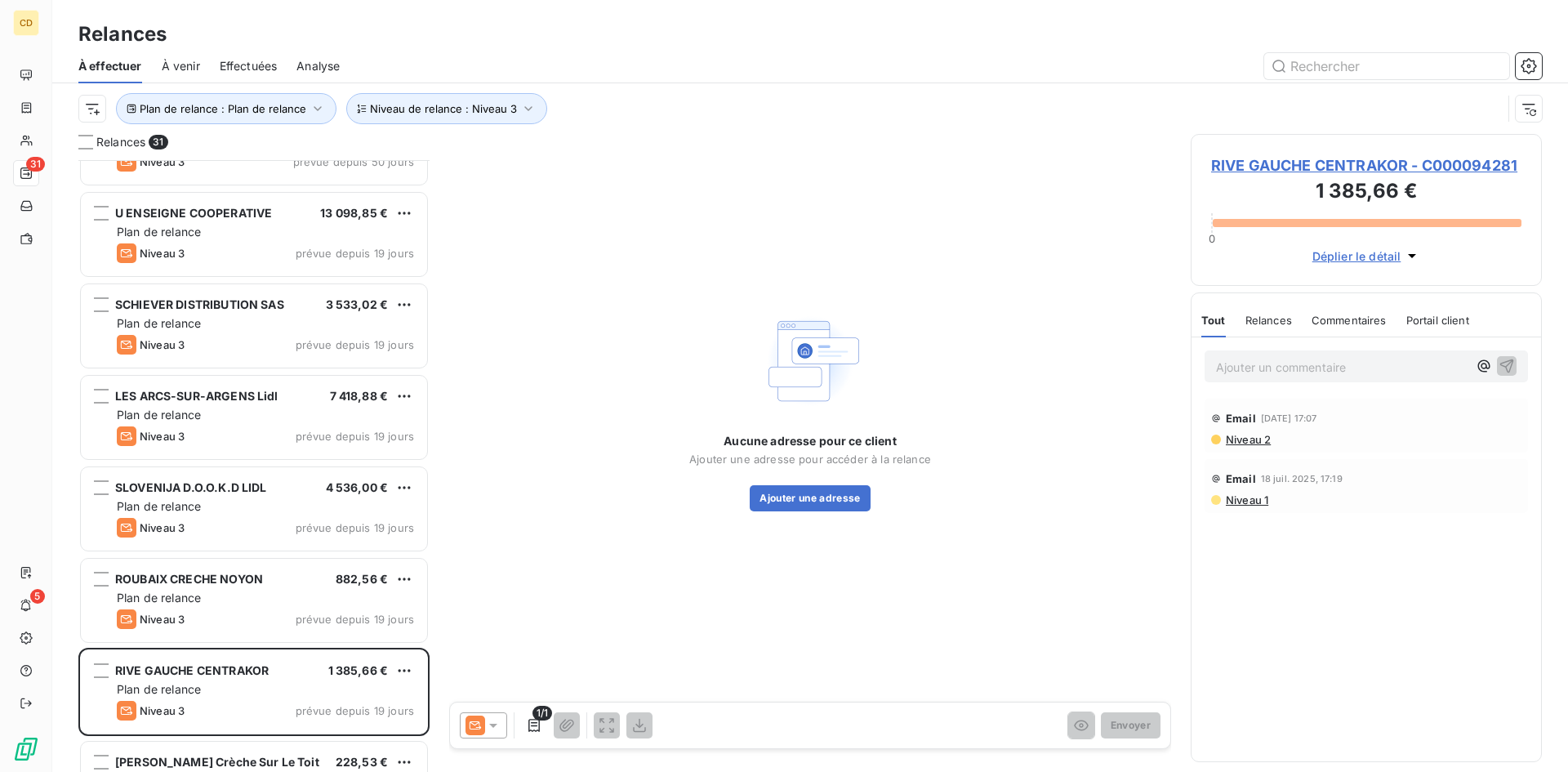
scroll to position [491, 0]
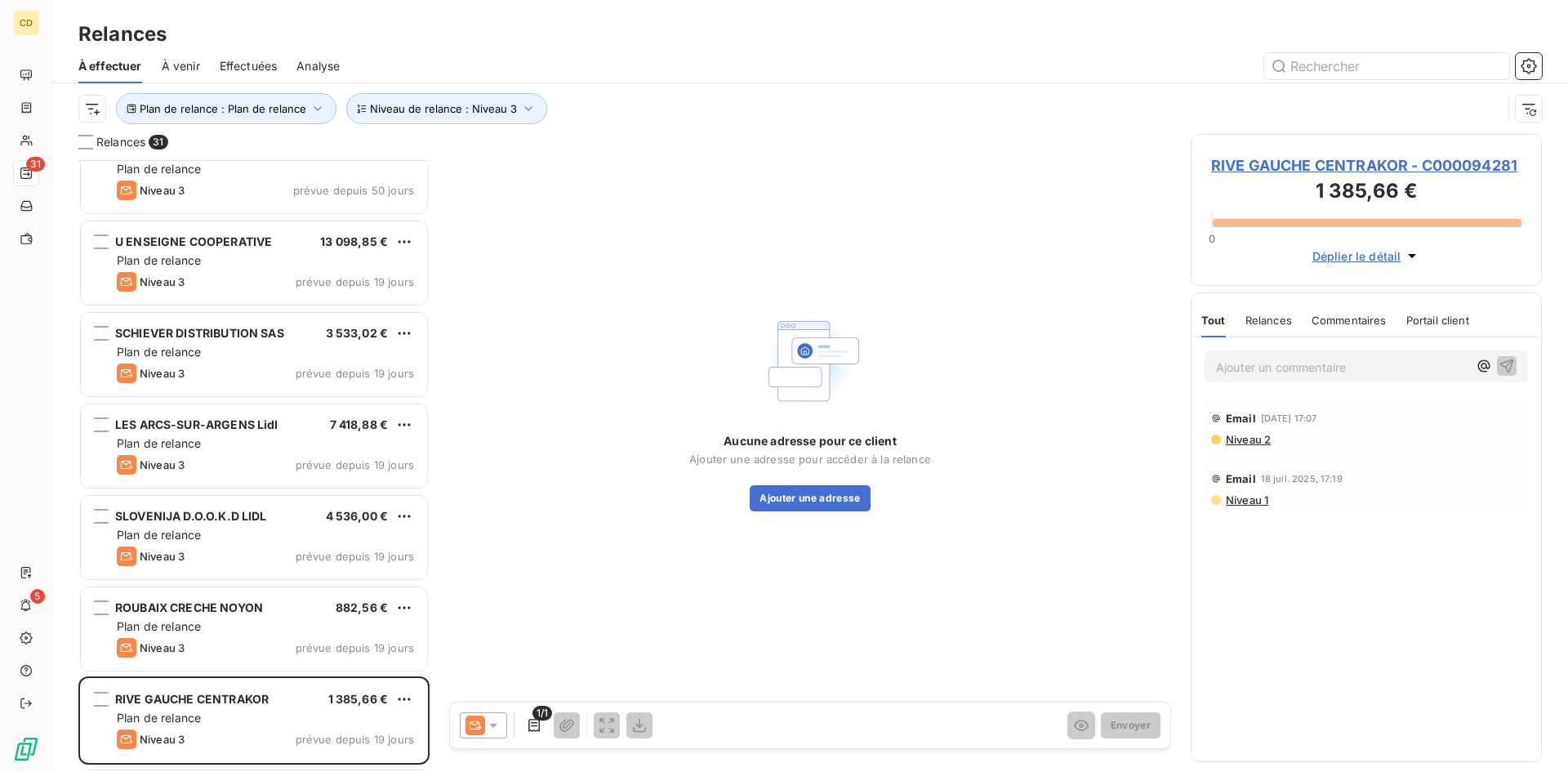
click at [1257, 439] on span "Niveau 2" at bounding box center [1247, 439] width 47 height 13
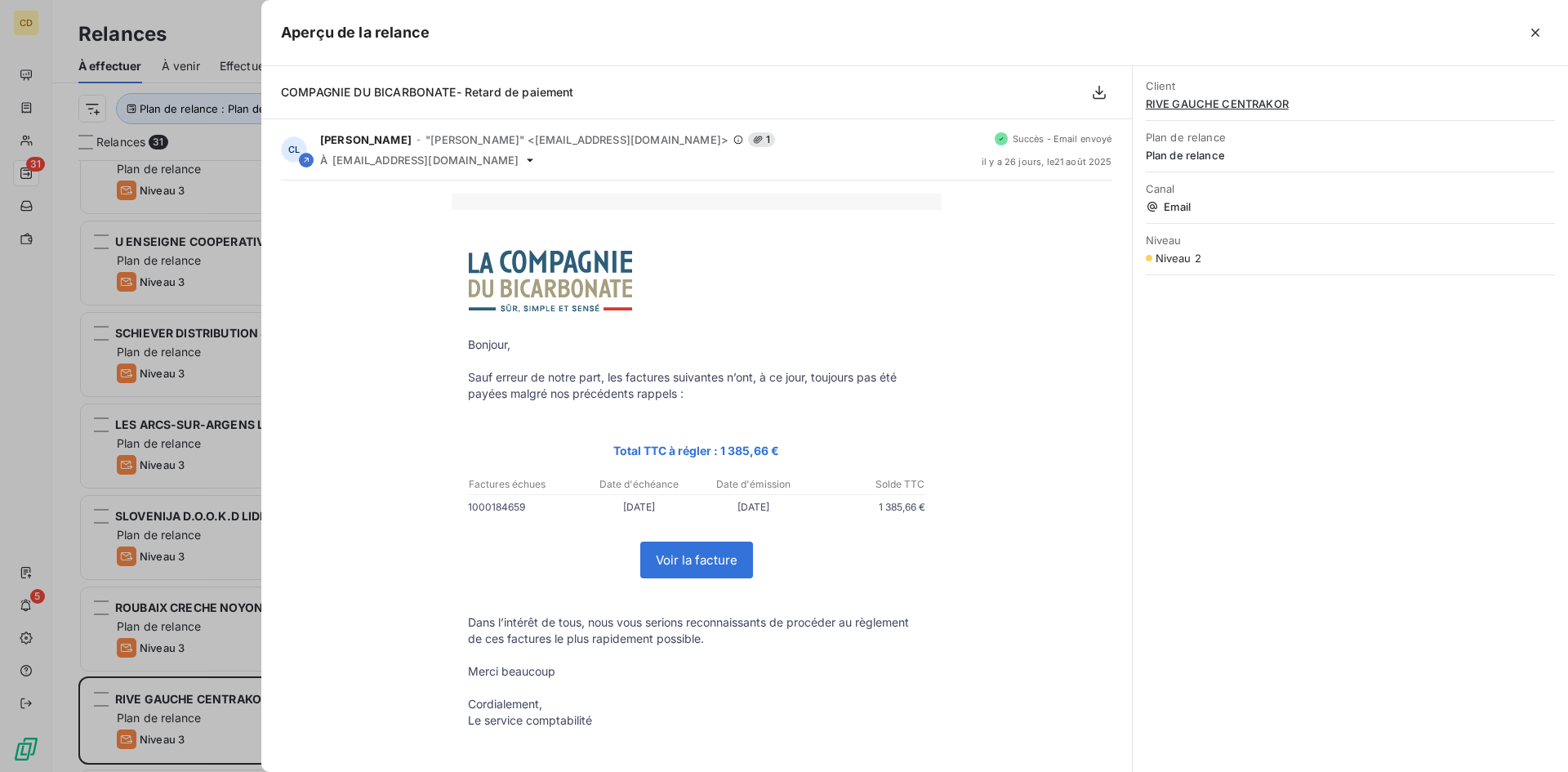
drag, startPoint x: 1531, startPoint y: 37, endPoint x: 1518, endPoint y: 45, distance: 15.3
click at [1531, 38] on icon "button" at bounding box center [1535, 32] width 16 height 16
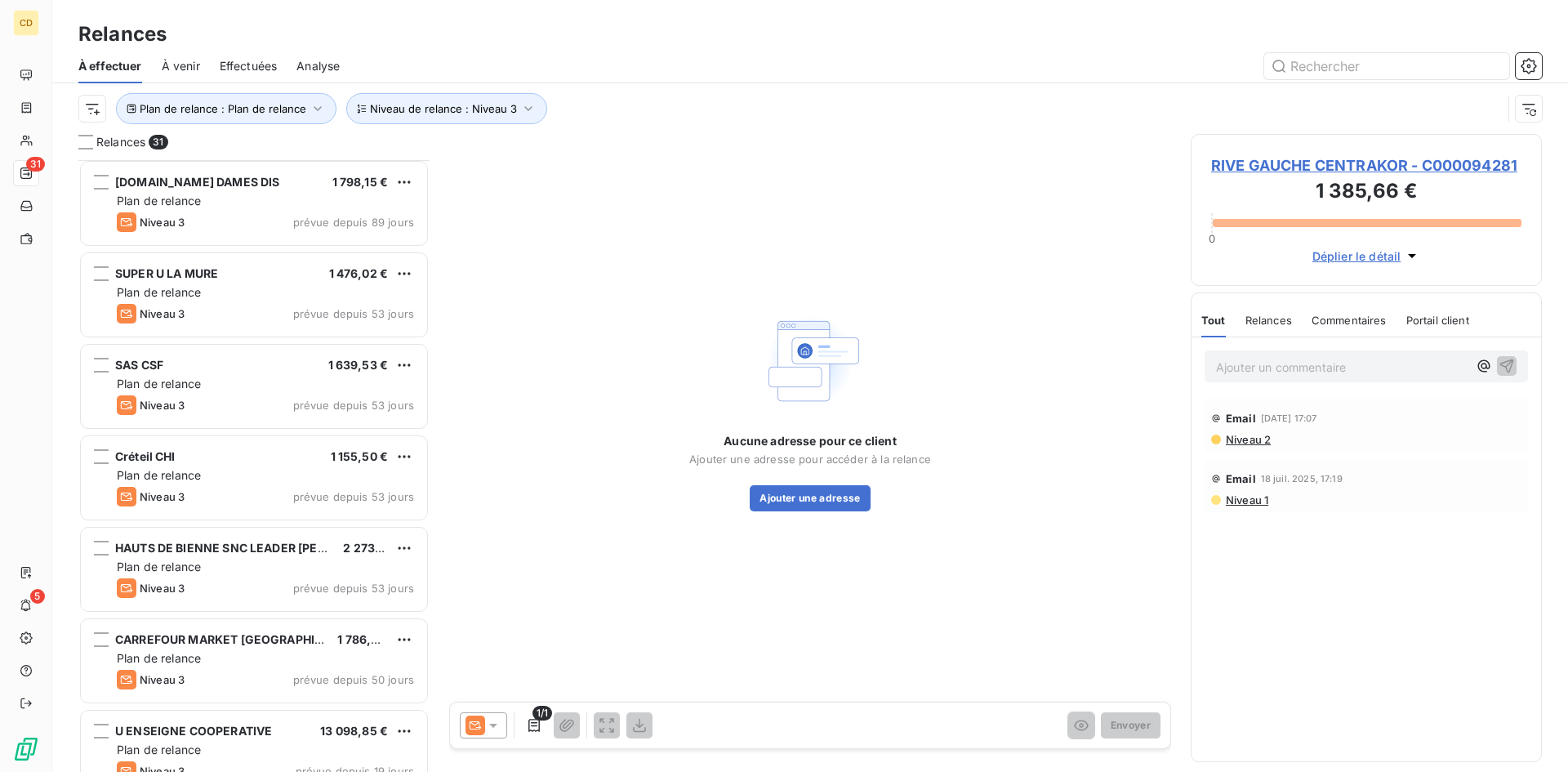
scroll to position [0, 0]
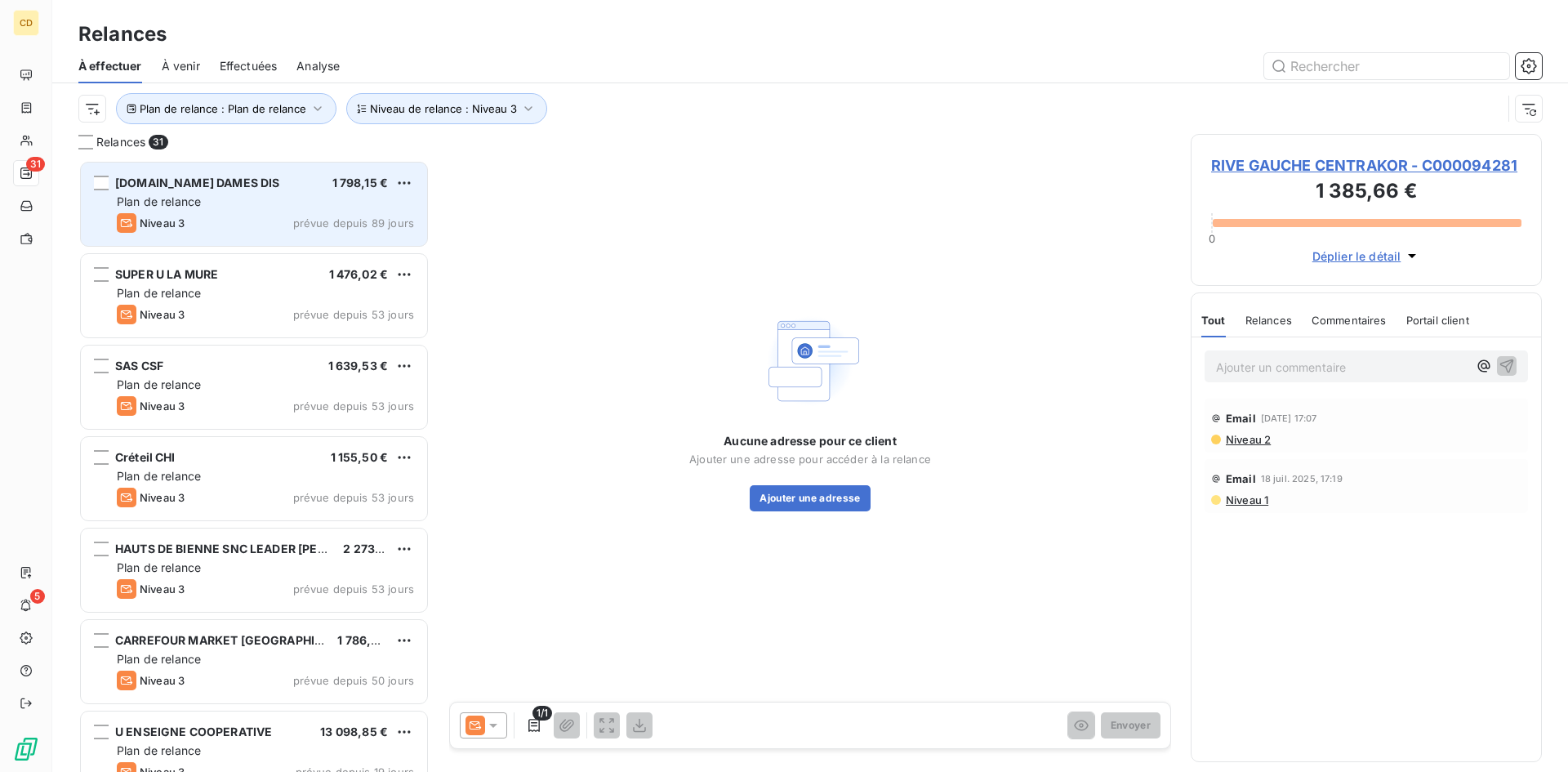
click at [195, 187] on span "[DOMAIN_NAME] DAMES DIS" at bounding box center [197, 183] width 164 height 14
